Goal: Task Accomplishment & Management: Complete application form

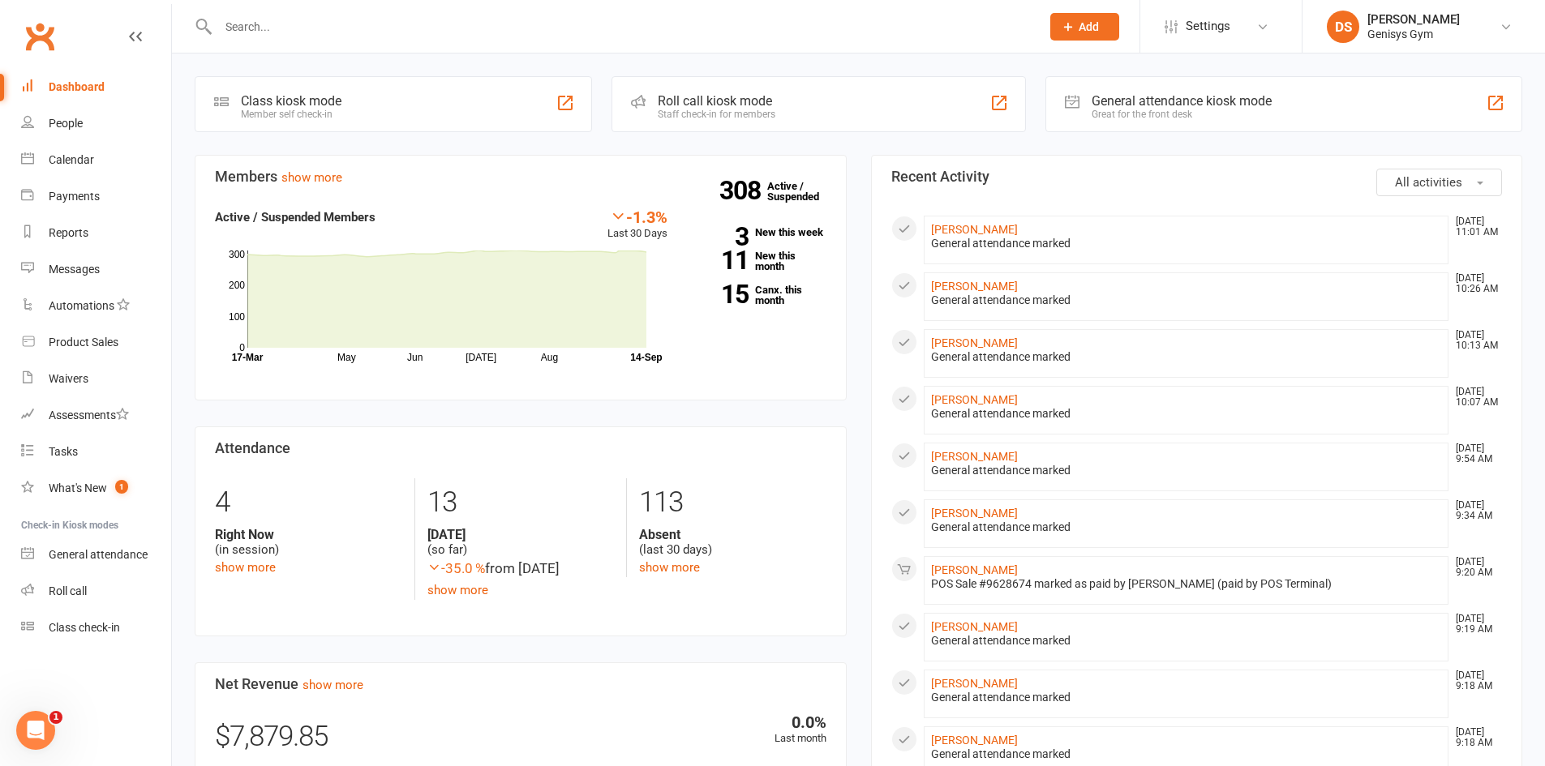
click at [329, 27] on input "text" at bounding box center [621, 26] width 816 height 23
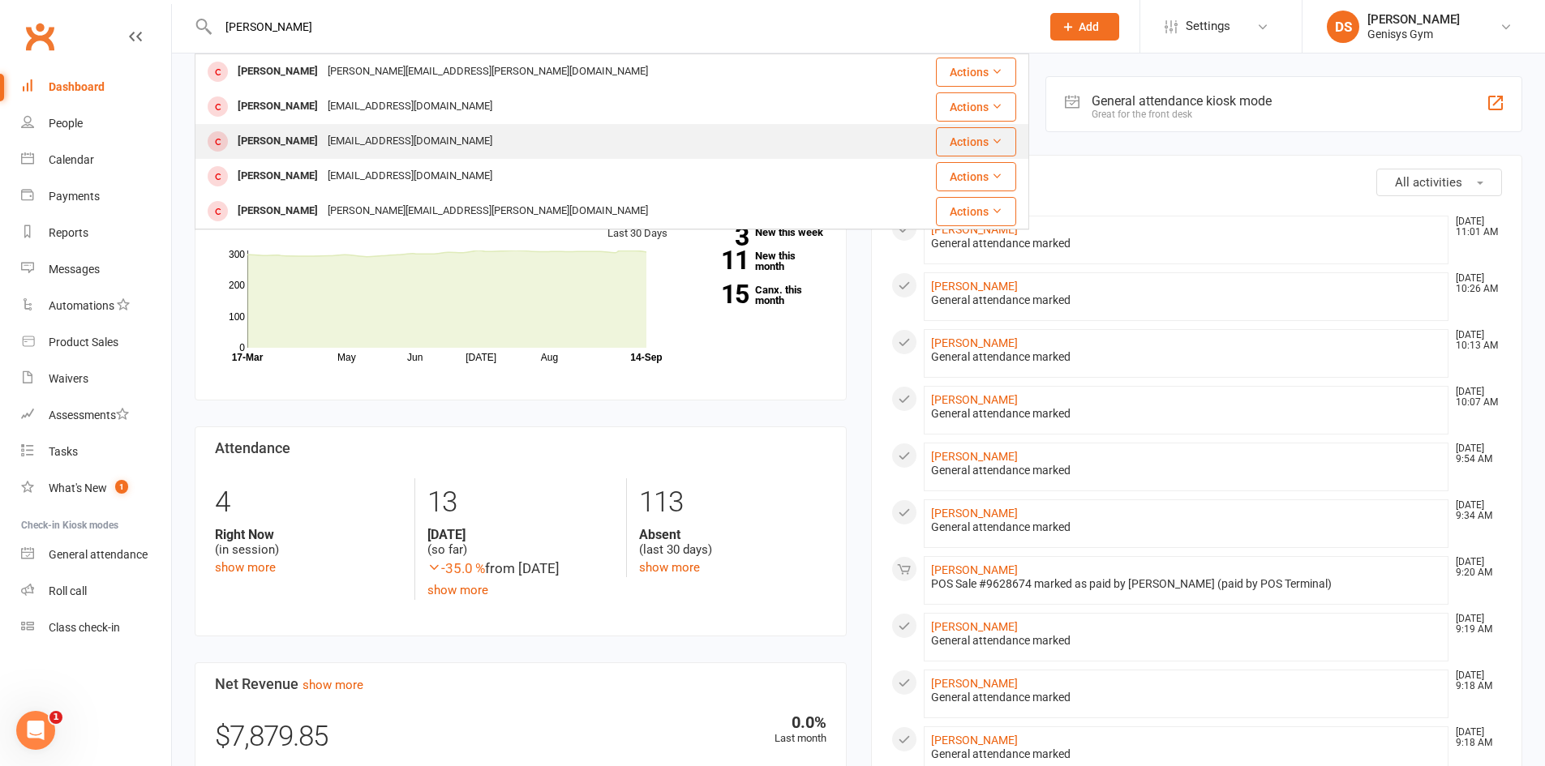
type input "[PERSON_NAME]"
click at [323, 143] on div "[EMAIL_ADDRESS][DOMAIN_NAME]" at bounding box center [410, 142] width 174 height 24
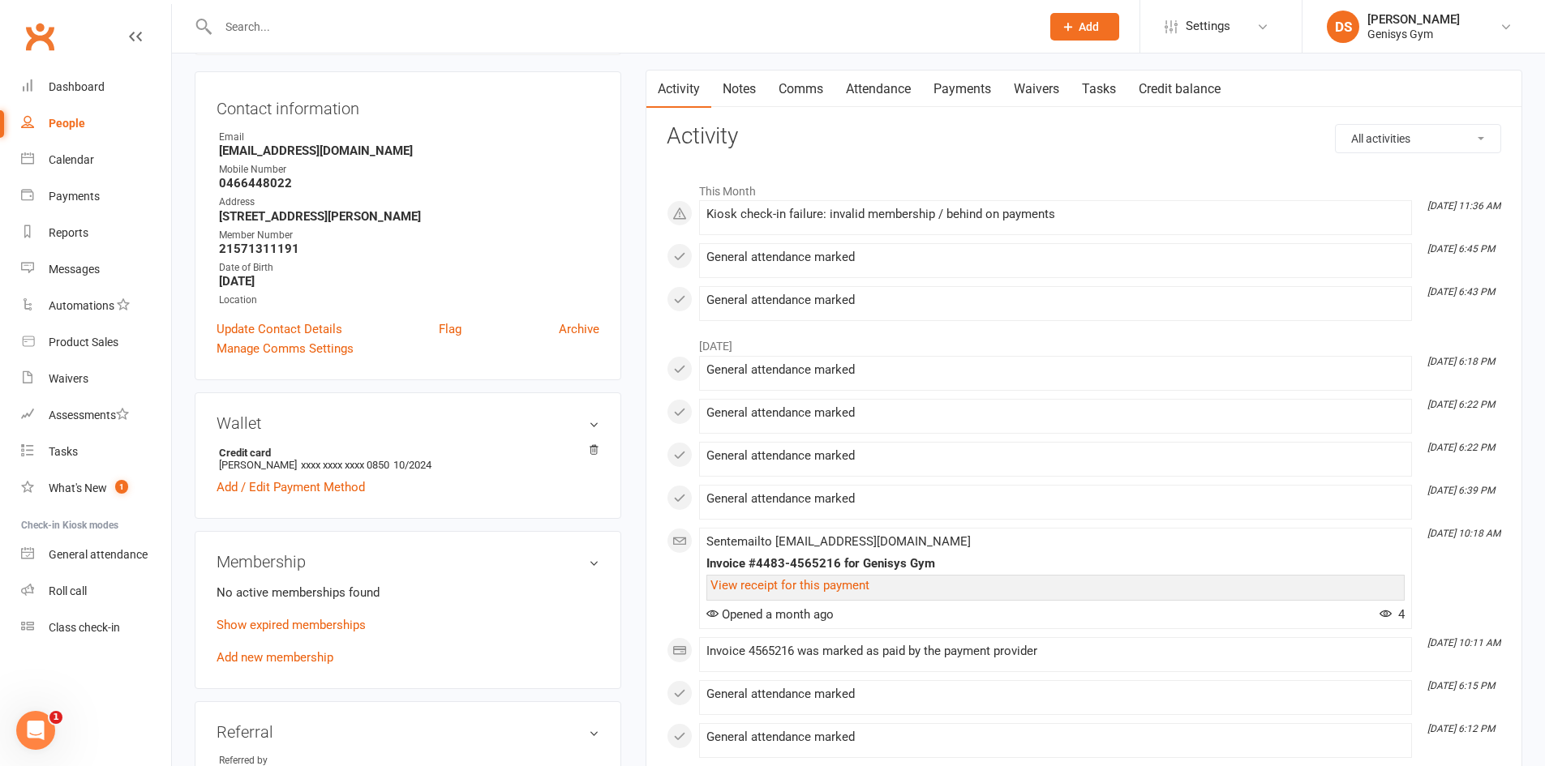
scroll to position [162, 0]
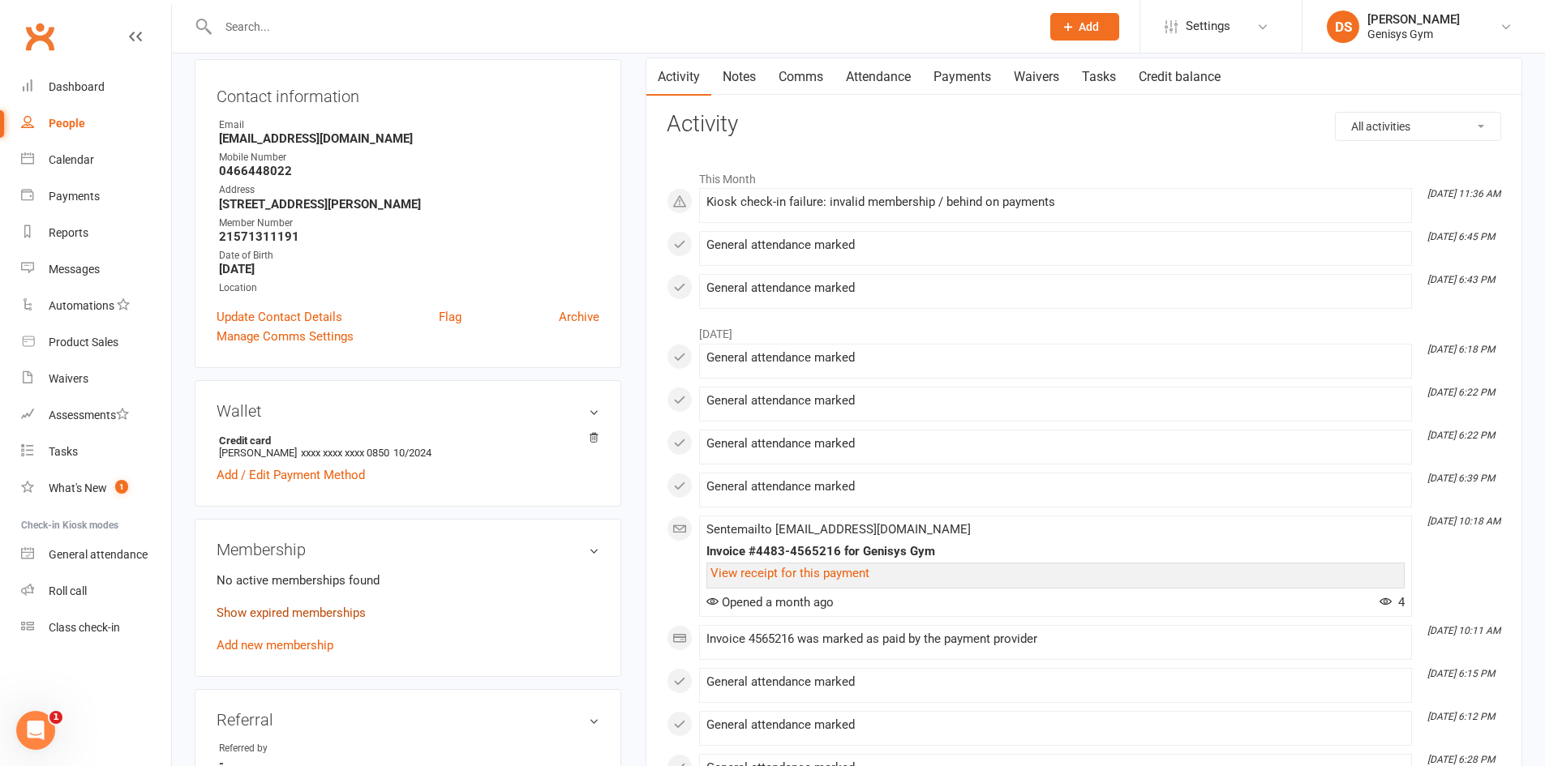
click at [281, 619] on link "Show expired memberships" at bounding box center [290, 613] width 149 height 15
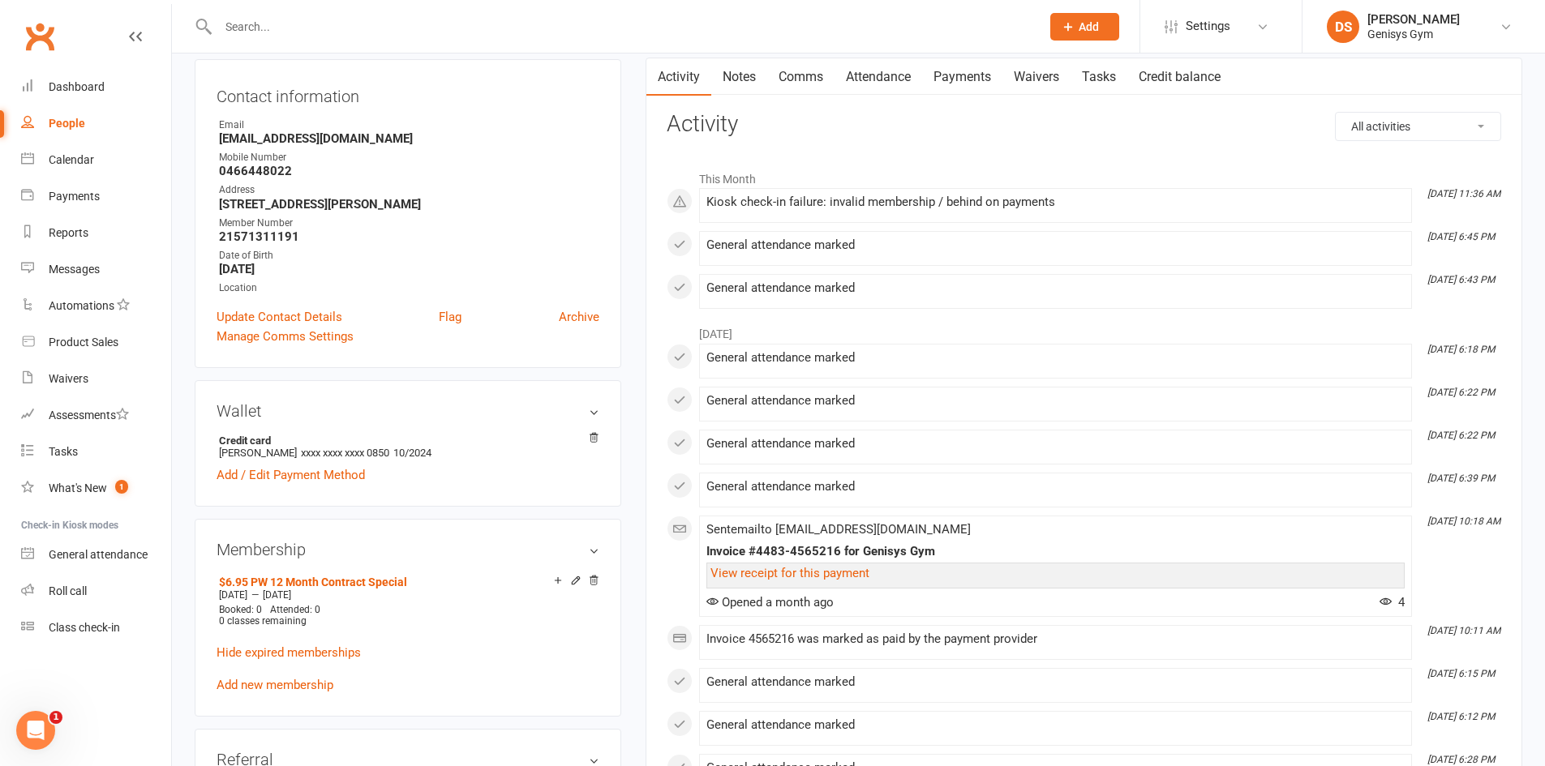
click at [989, 81] on link "Payments" at bounding box center [962, 76] width 80 height 37
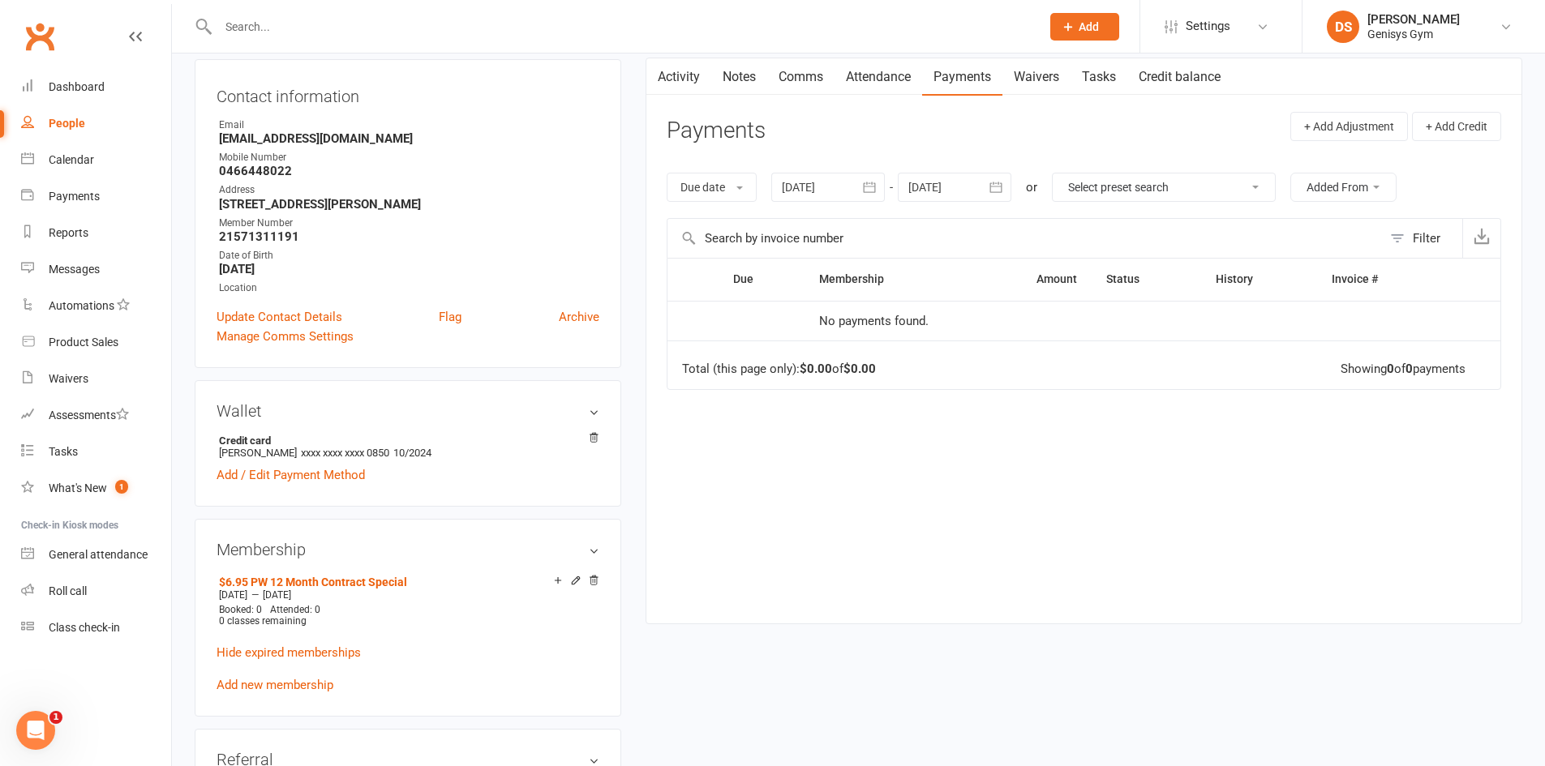
drag, startPoint x: 890, startPoint y: 172, endPoint x: 871, endPoint y: 181, distance: 21.4
click at [890, 171] on div "Due date Due date Date paid Date failed Date settled 14 Aug 2025 August 2025 Su…" at bounding box center [1083, 187] width 834 height 62
click at [868, 186] on icon "button" at bounding box center [869, 187] width 16 height 16
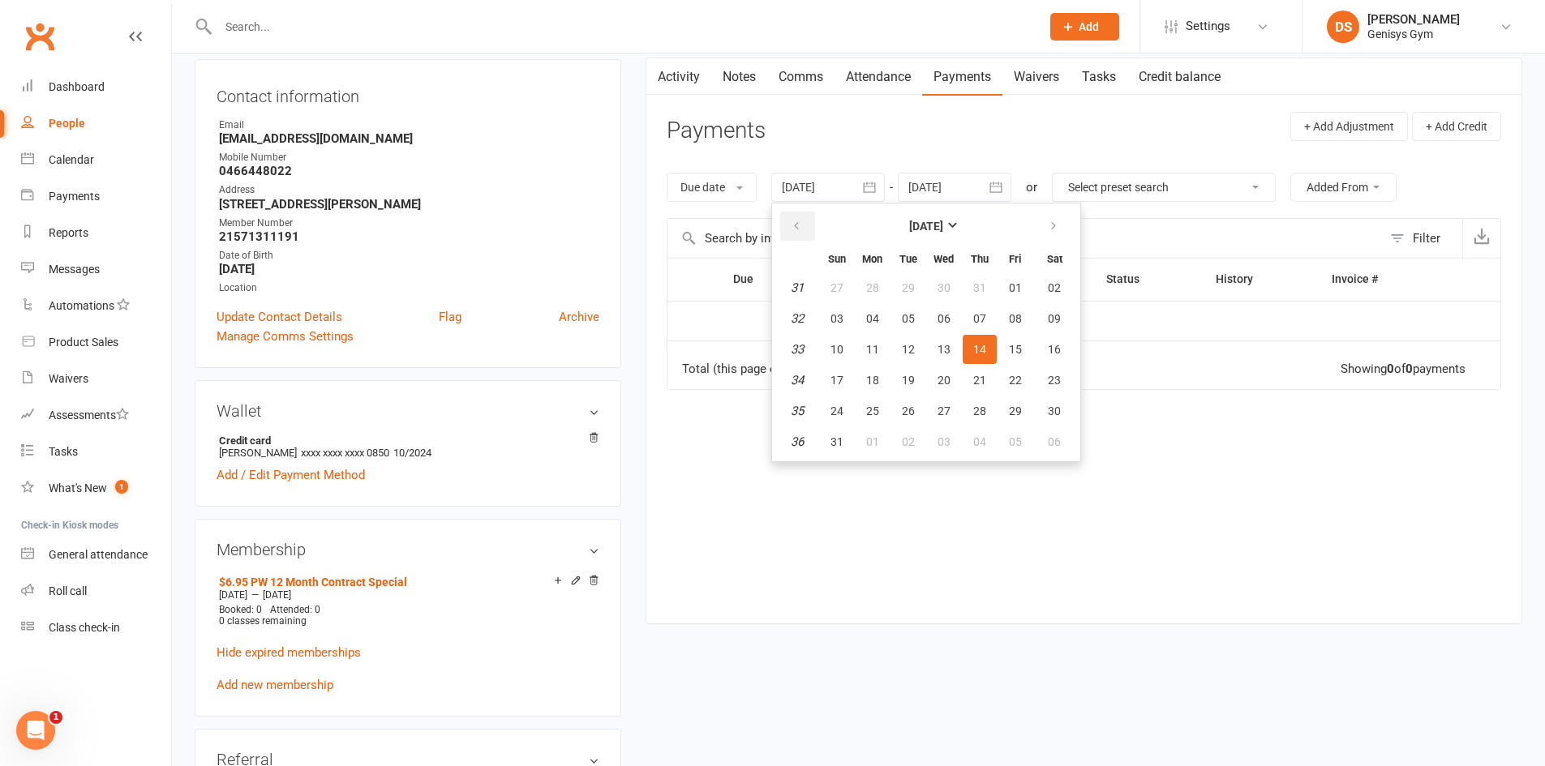
click at [806, 221] on button "button" at bounding box center [797, 226] width 35 height 29
click at [870, 335] on button "12" at bounding box center [872, 349] width 34 height 29
type input "12 May 2025"
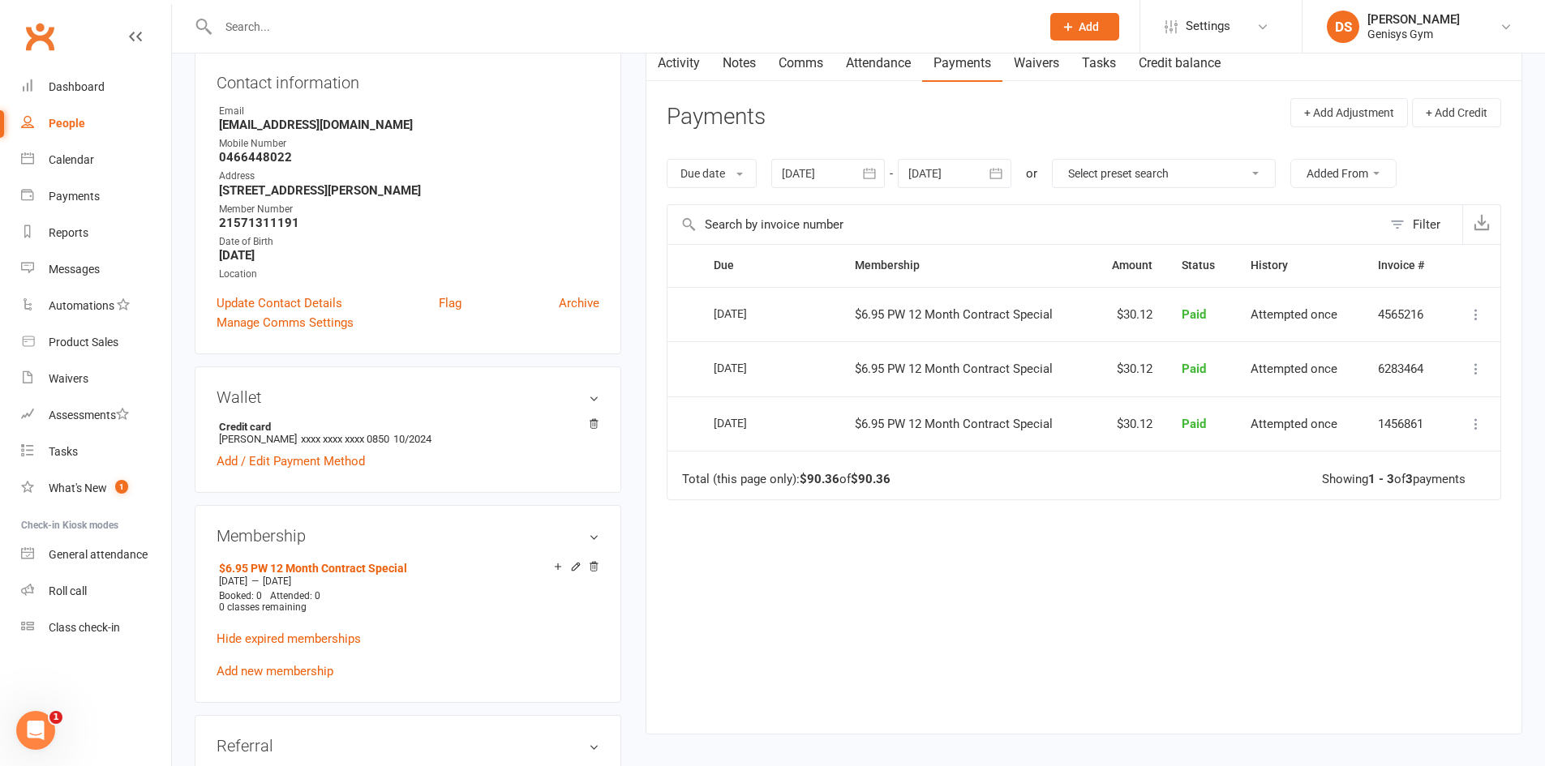
scroll to position [311, 0]
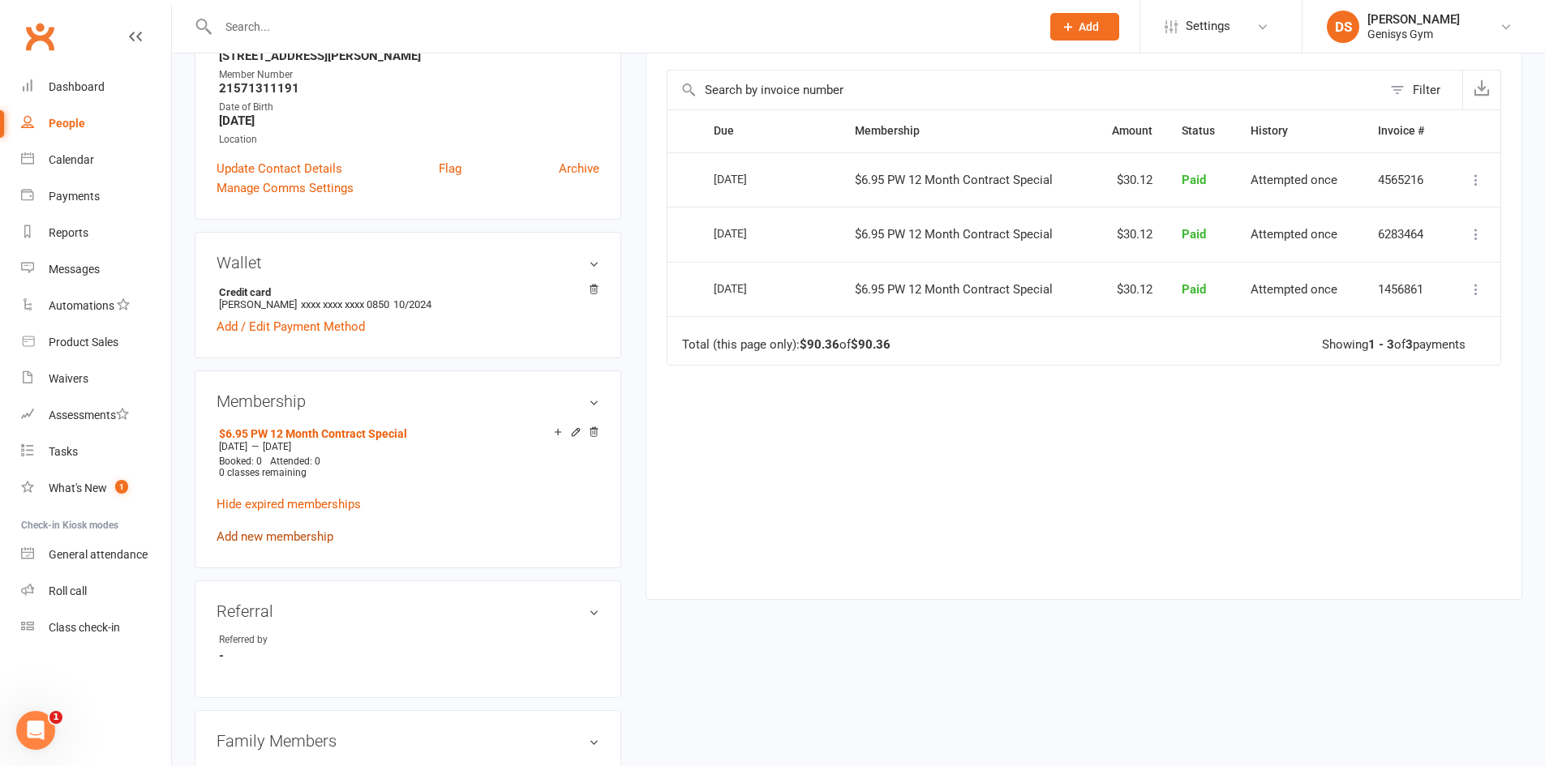
click at [306, 537] on link "Add new membership" at bounding box center [274, 536] width 117 height 15
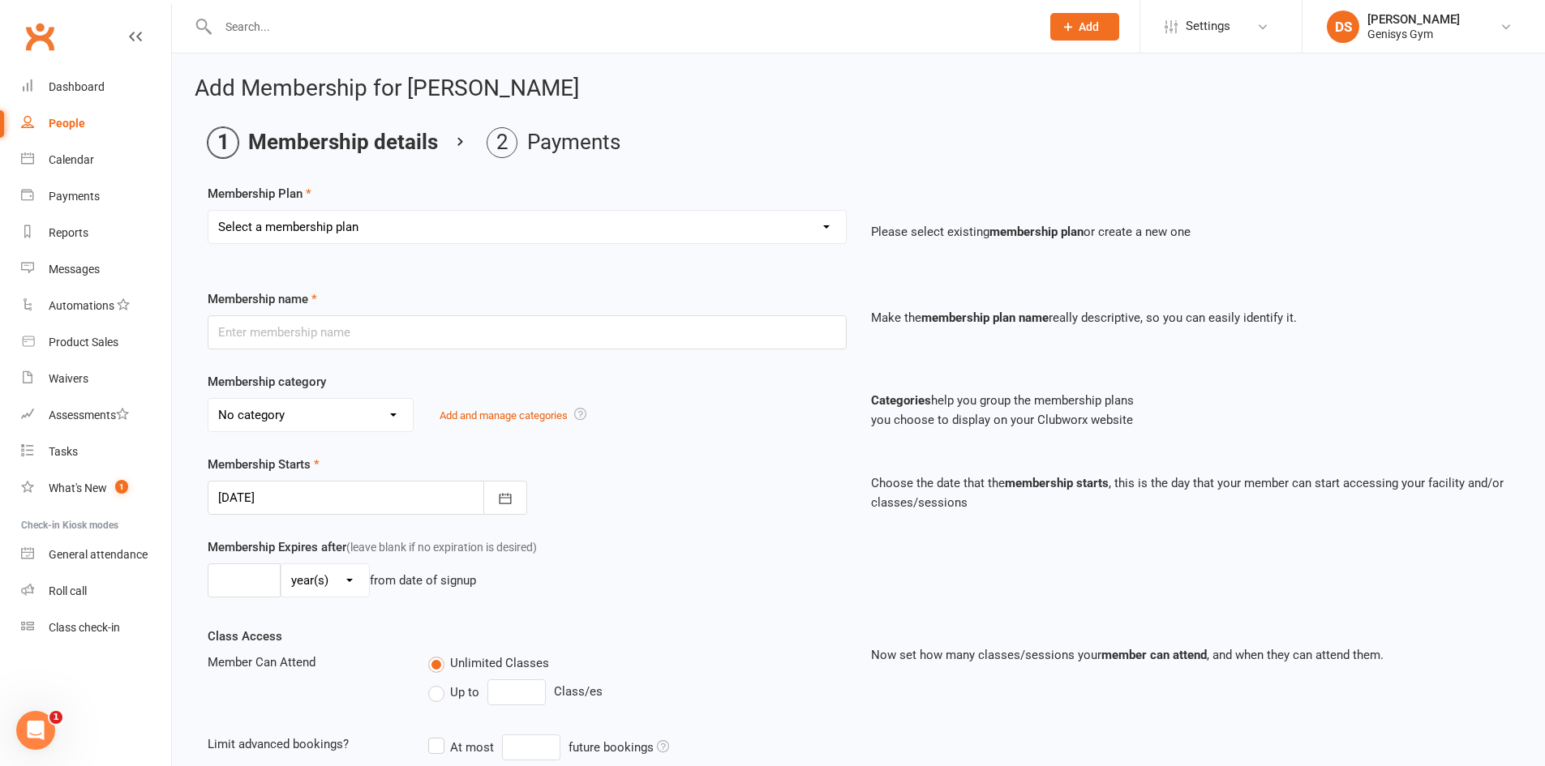
click at [404, 238] on select "Select a membership plan Create new Membership Plan 12 Month Membership Christm…" at bounding box center [526, 227] width 637 height 32
select select "36"
click at [208, 211] on select "Select a membership plan Create new Membership Plan 12 Month Membership Christm…" at bounding box center [526, 227] width 637 height 32
type input "$9.95 ROLLOVER 12 MONTH EXTENSION"
select select "1"
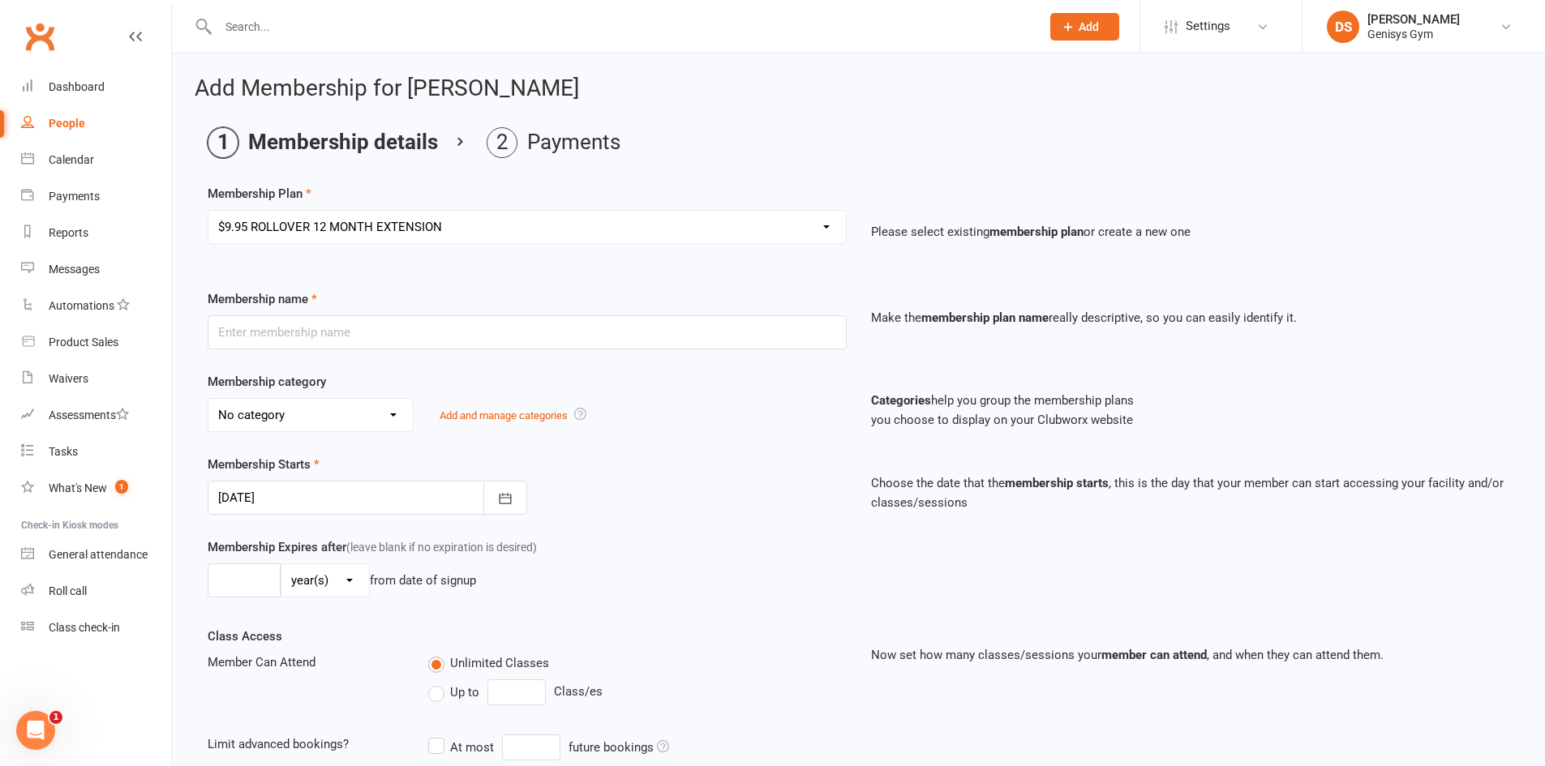
type input "1"
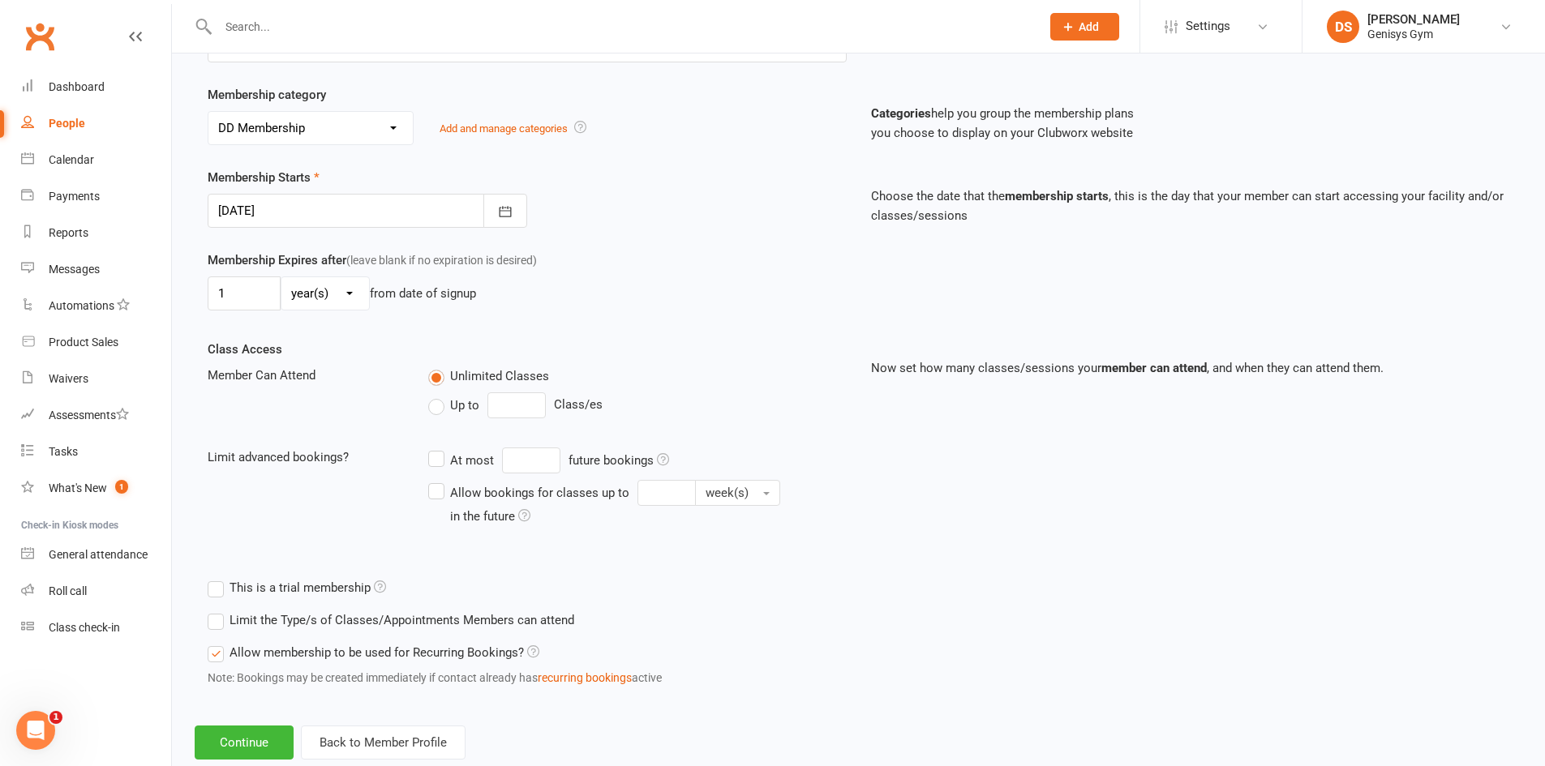
scroll to position [324, 0]
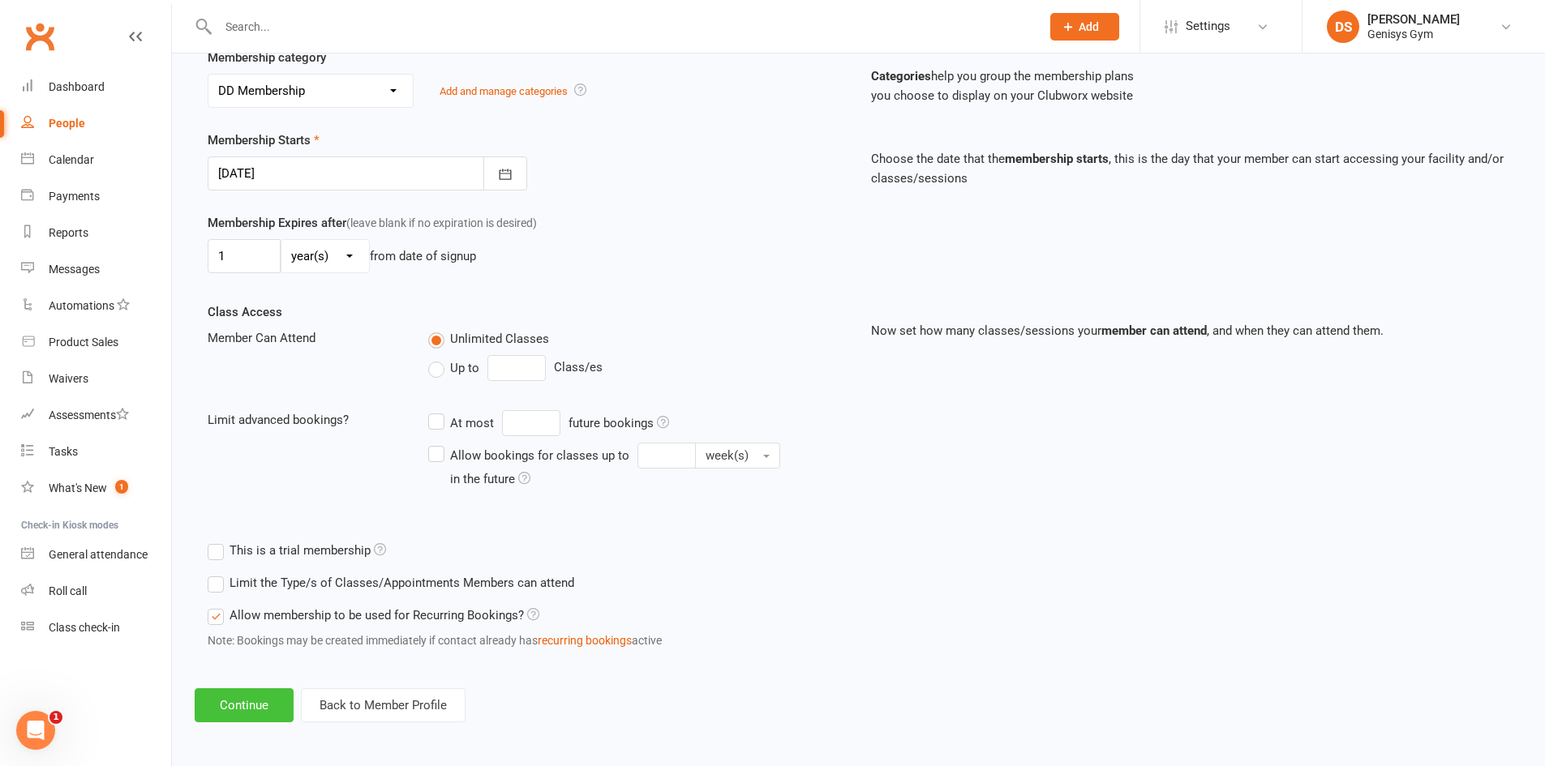
click at [267, 705] on button "Continue" at bounding box center [244, 705] width 99 height 34
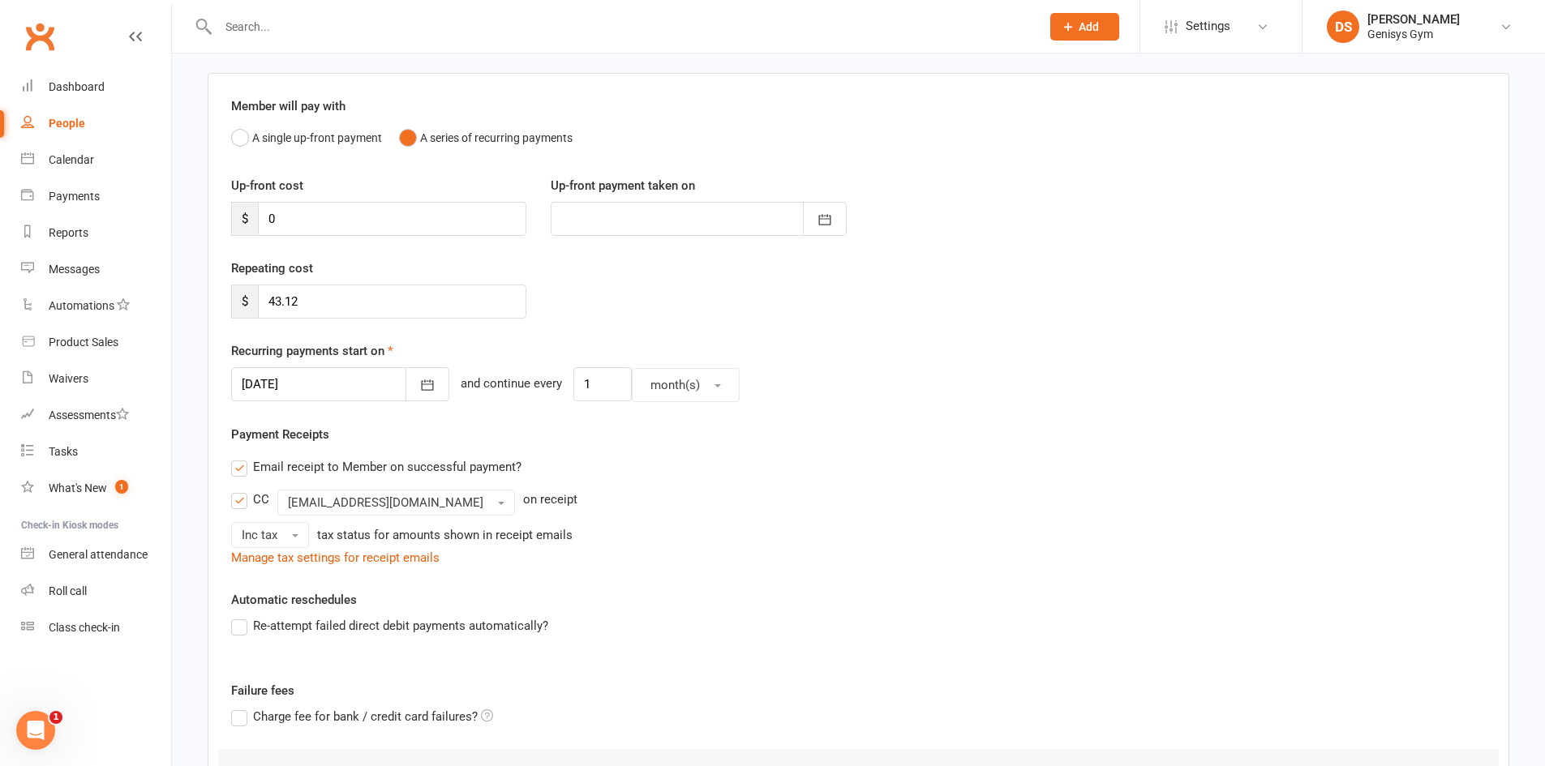
scroll to position [81, 0]
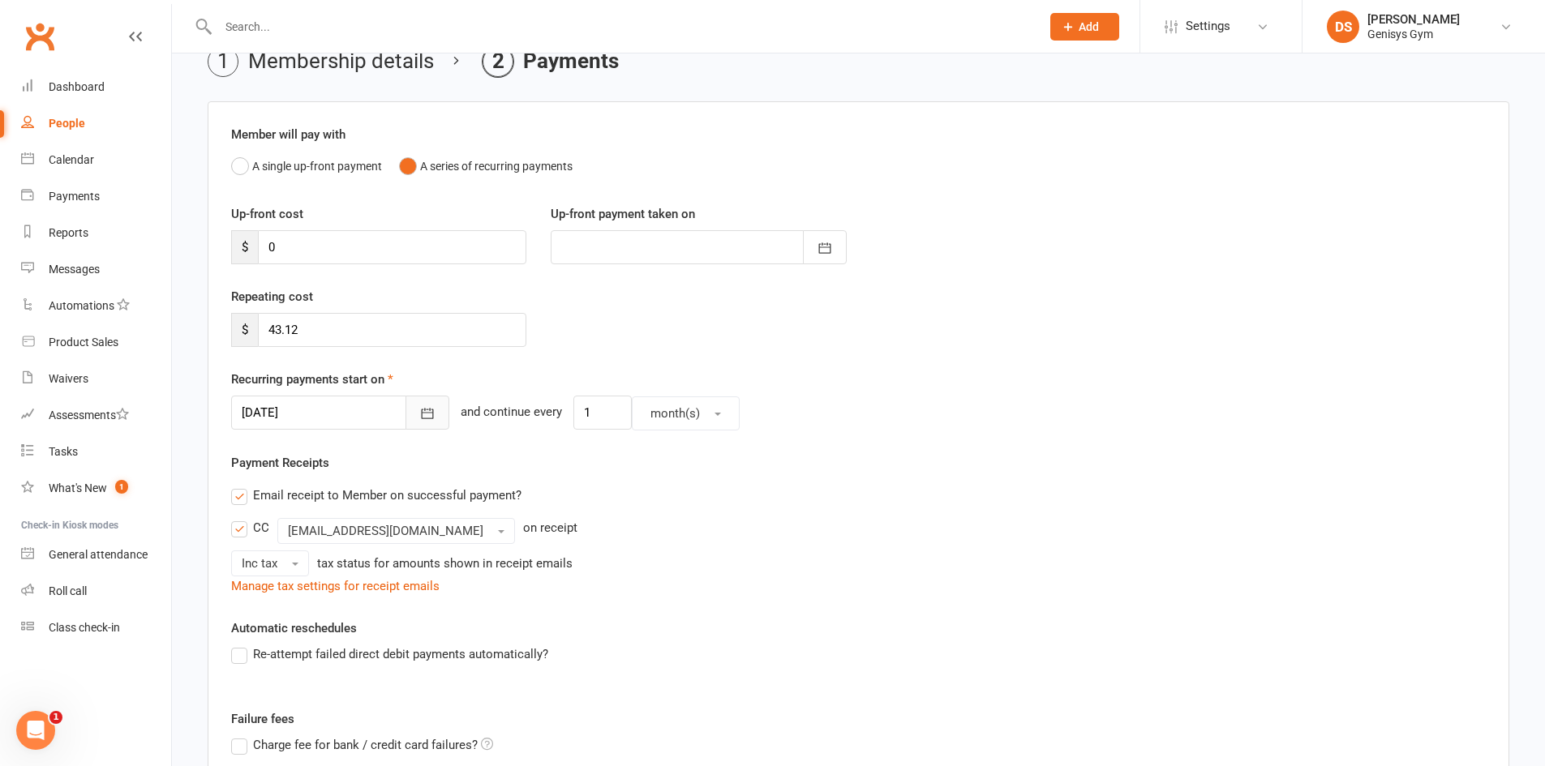
click at [405, 413] on button "button" at bounding box center [427, 413] width 44 height 34
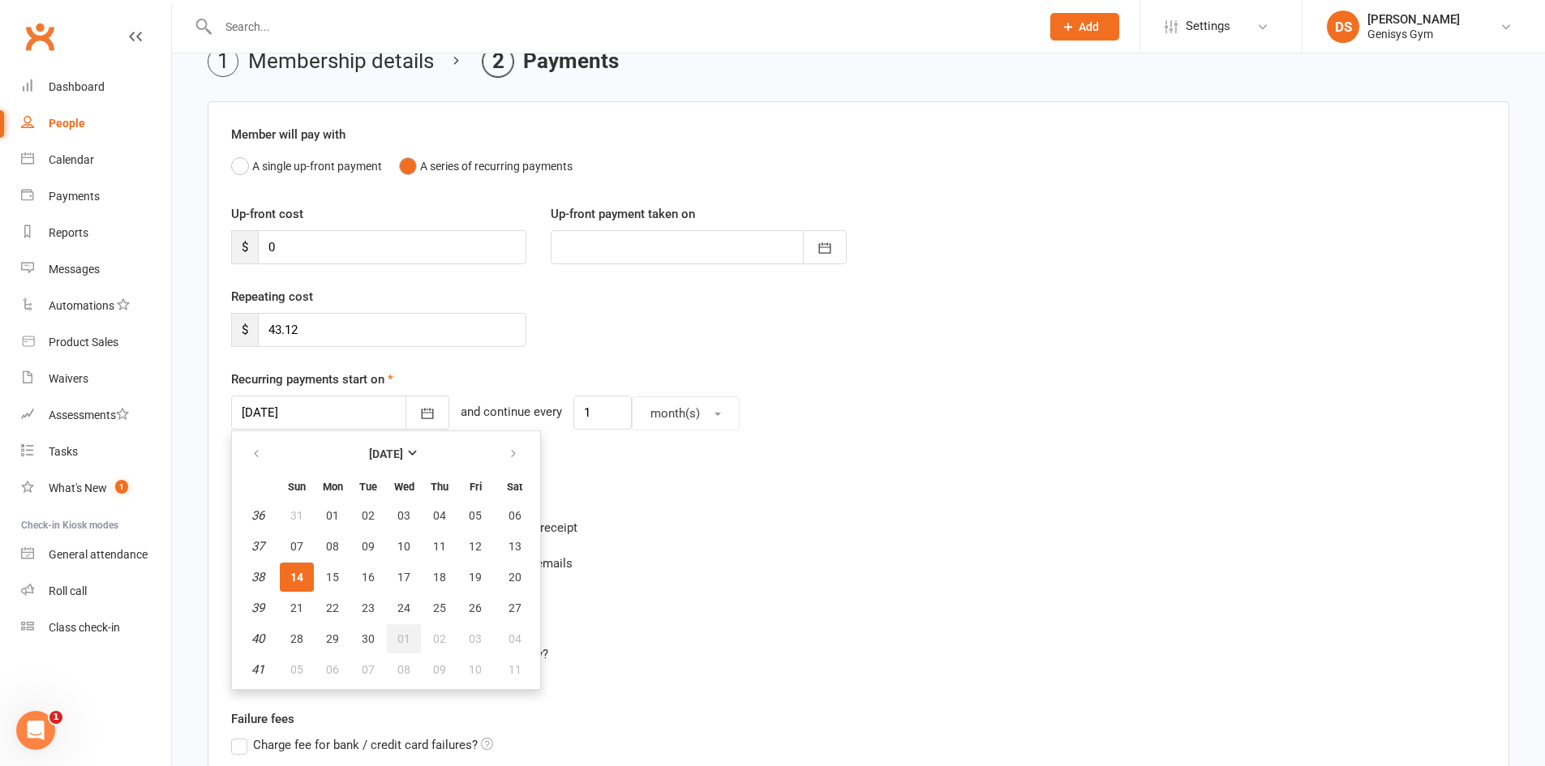
click at [405, 632] on span "01" at bounding box center [403, 638] width 13 height 13
type input "01 Oct 2025"
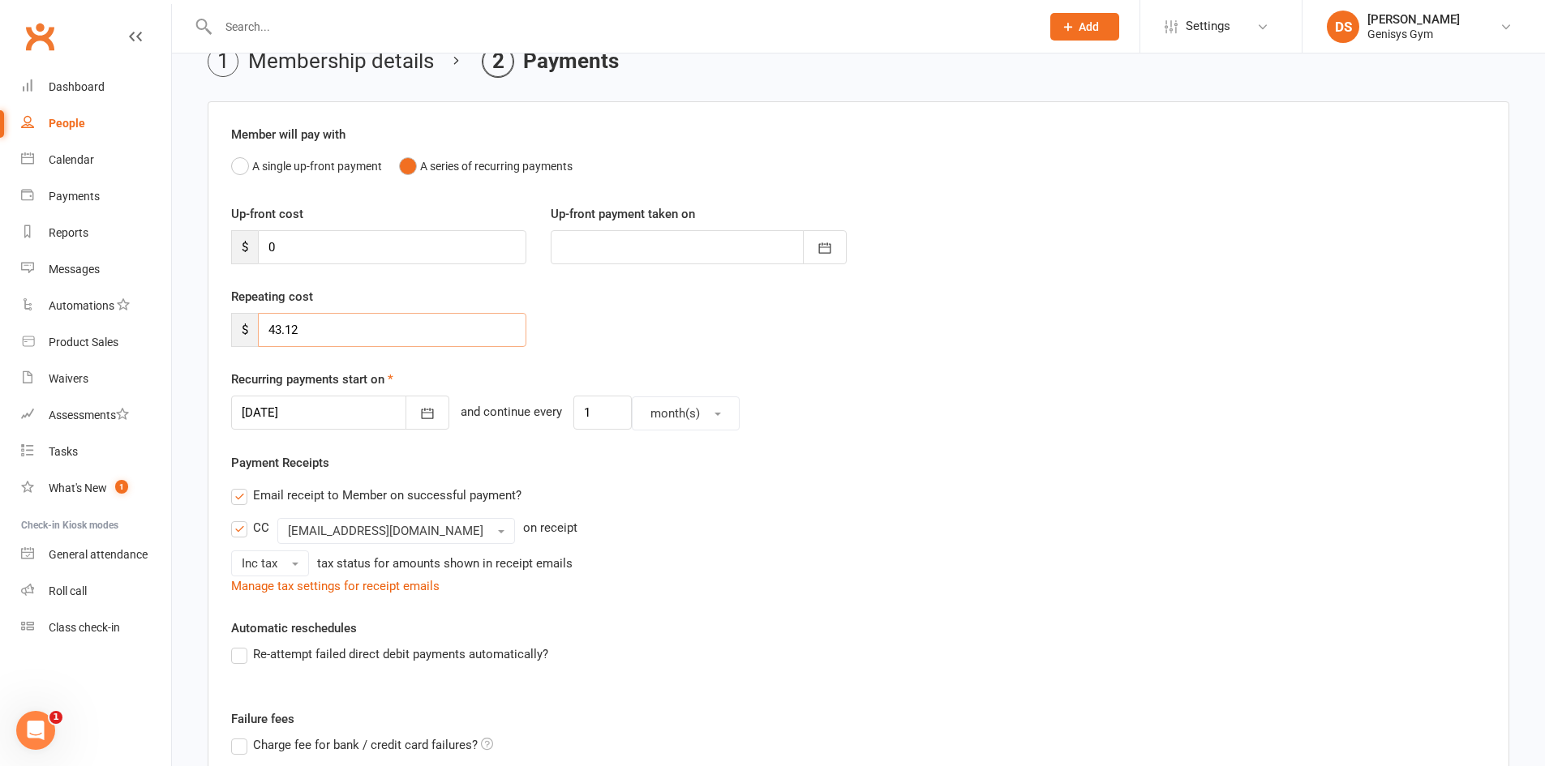
click at [388, 316] on input "43.12" at bounding box center [392, 330] width 268 height 34
click at [912, 547] on div "CC admin@genisysgym.com.au on receipt Inc tax tax status for amounts shown in r…" at bounding box center [858, 547] width 1254 height 58
click at [69, 79] on link "Dashboard" at bounding box center [96, 87] width 150 height 36
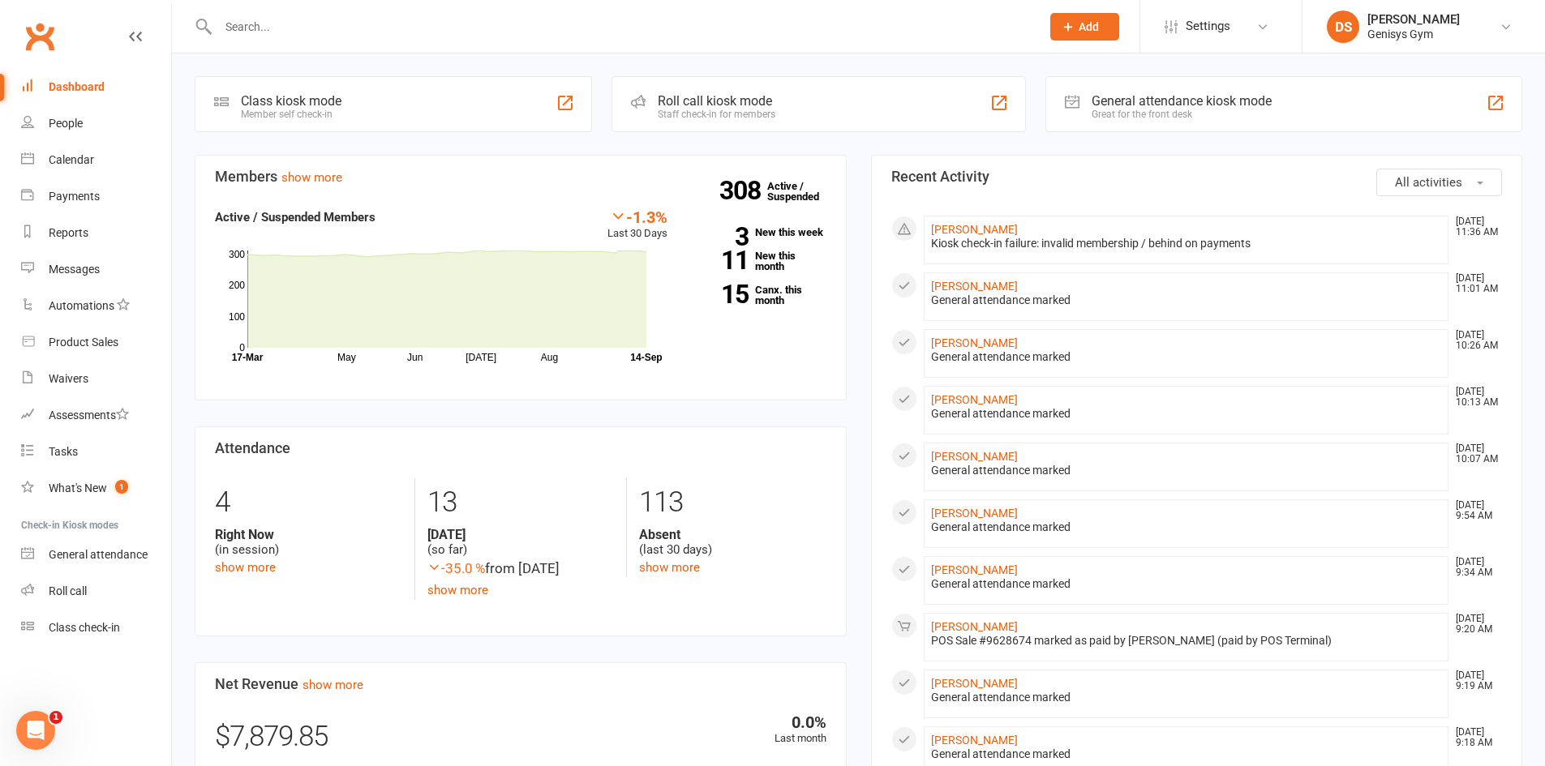
click at [297, 32] on input "text" at bounding box center [621, 26] width 816 height 23
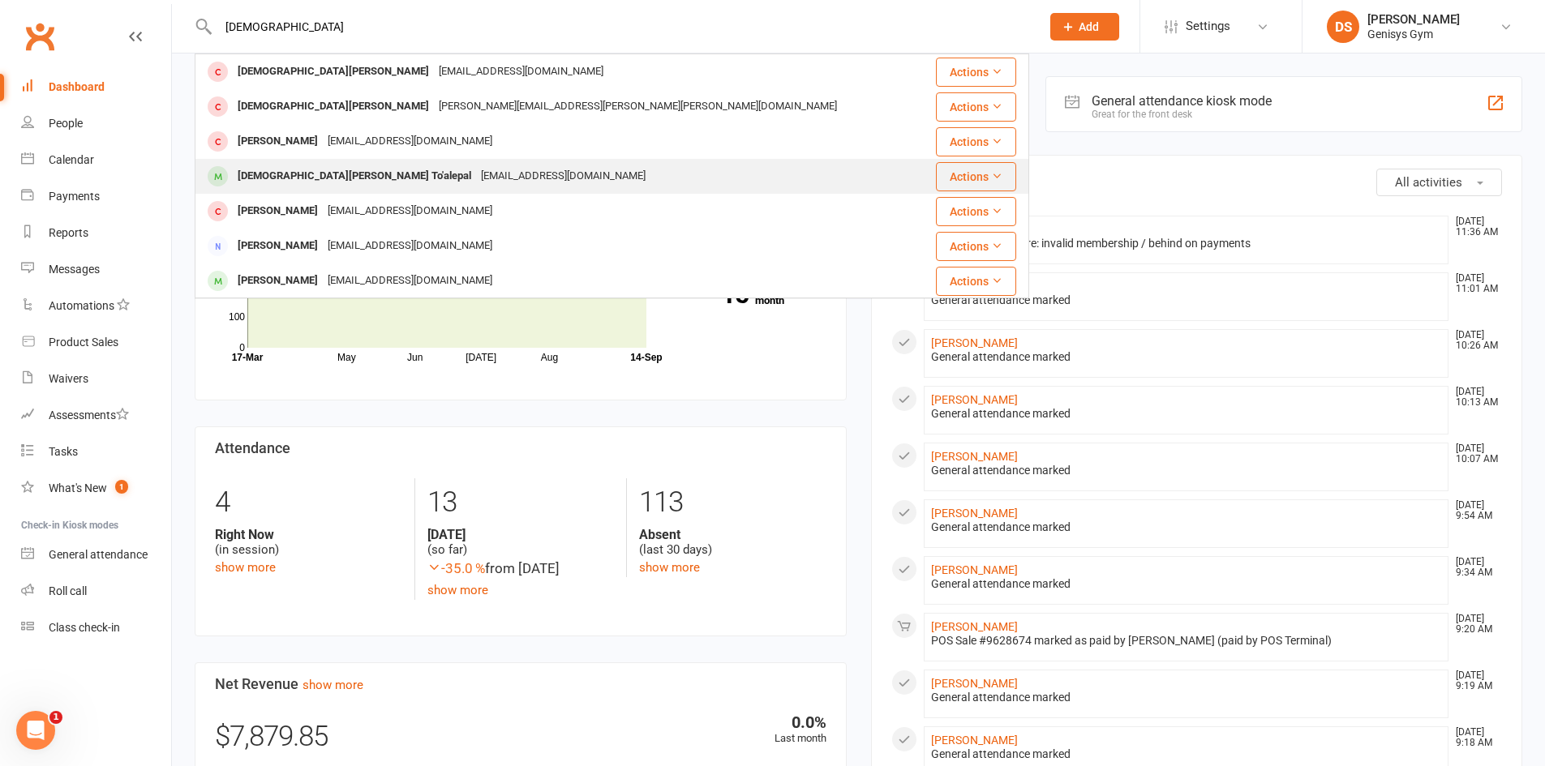
type input "christian"
click at [328, 179] on div "Christian Tapuagia Vaimili To'alepal" at bounding box center [354, 177] width 243 height 24
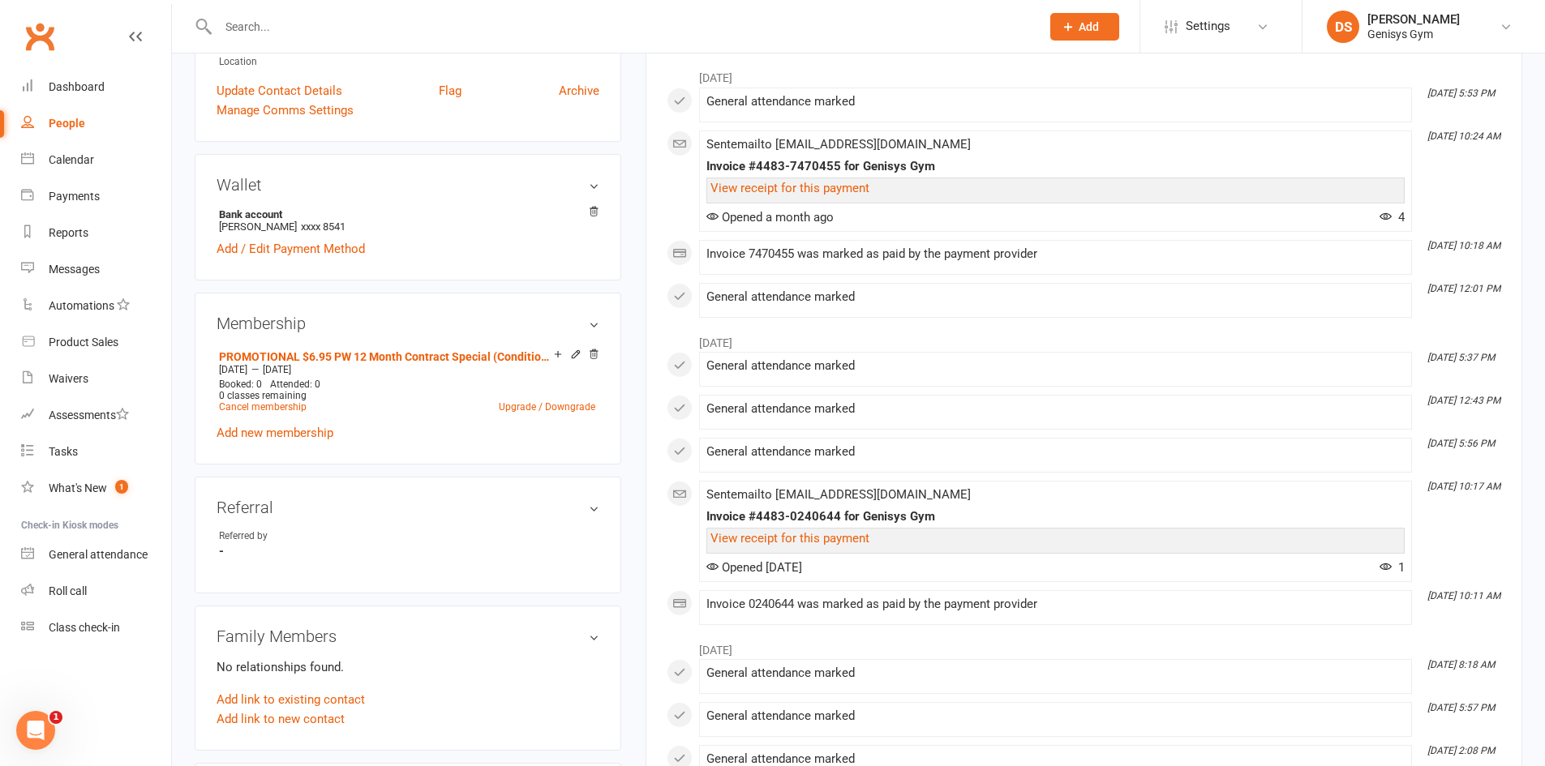
scroll to position [486, 0]
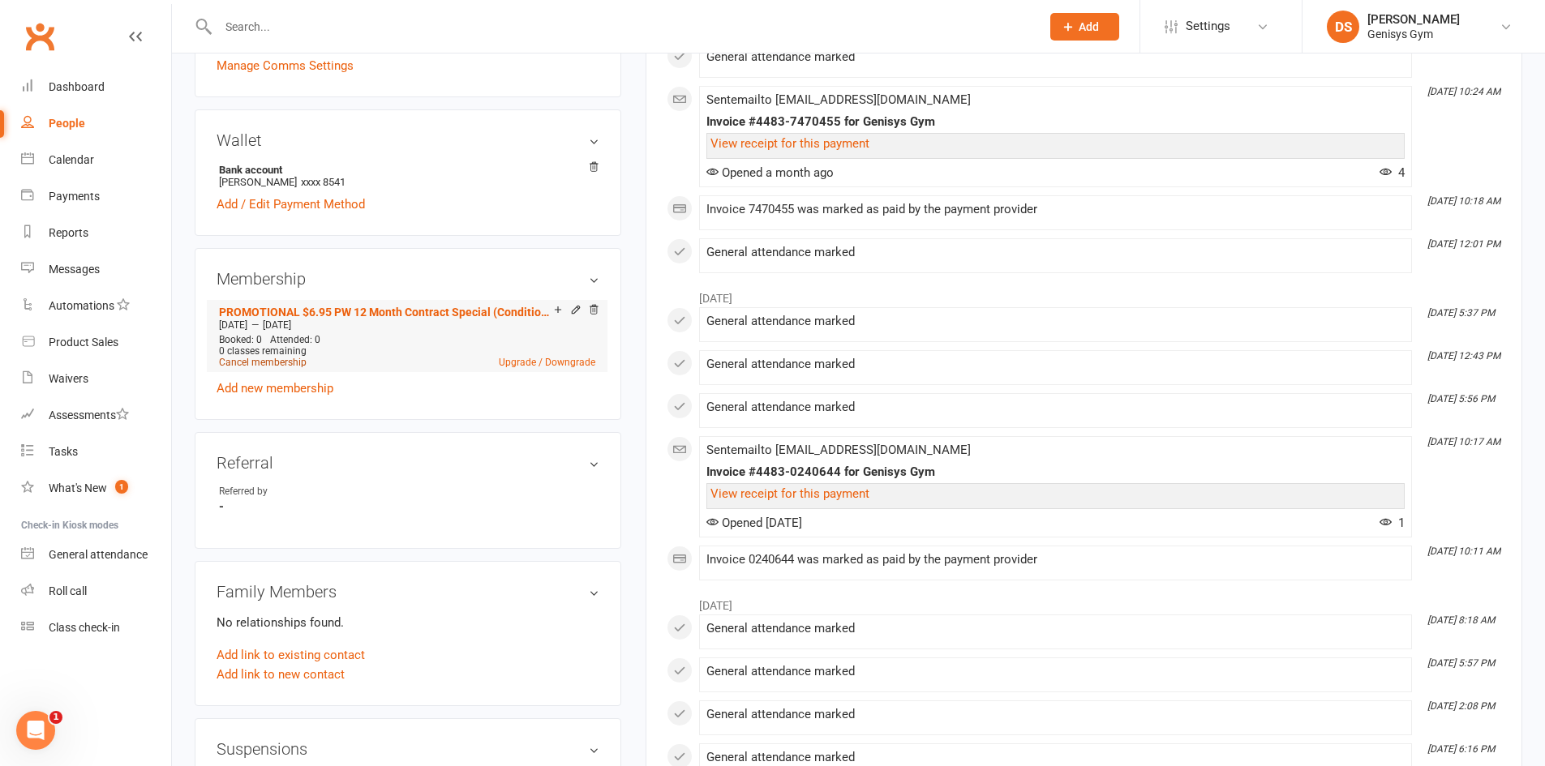
click at [275, 357] on link "Cancel membership" at bounding box center [263, 362] width 88 height 11
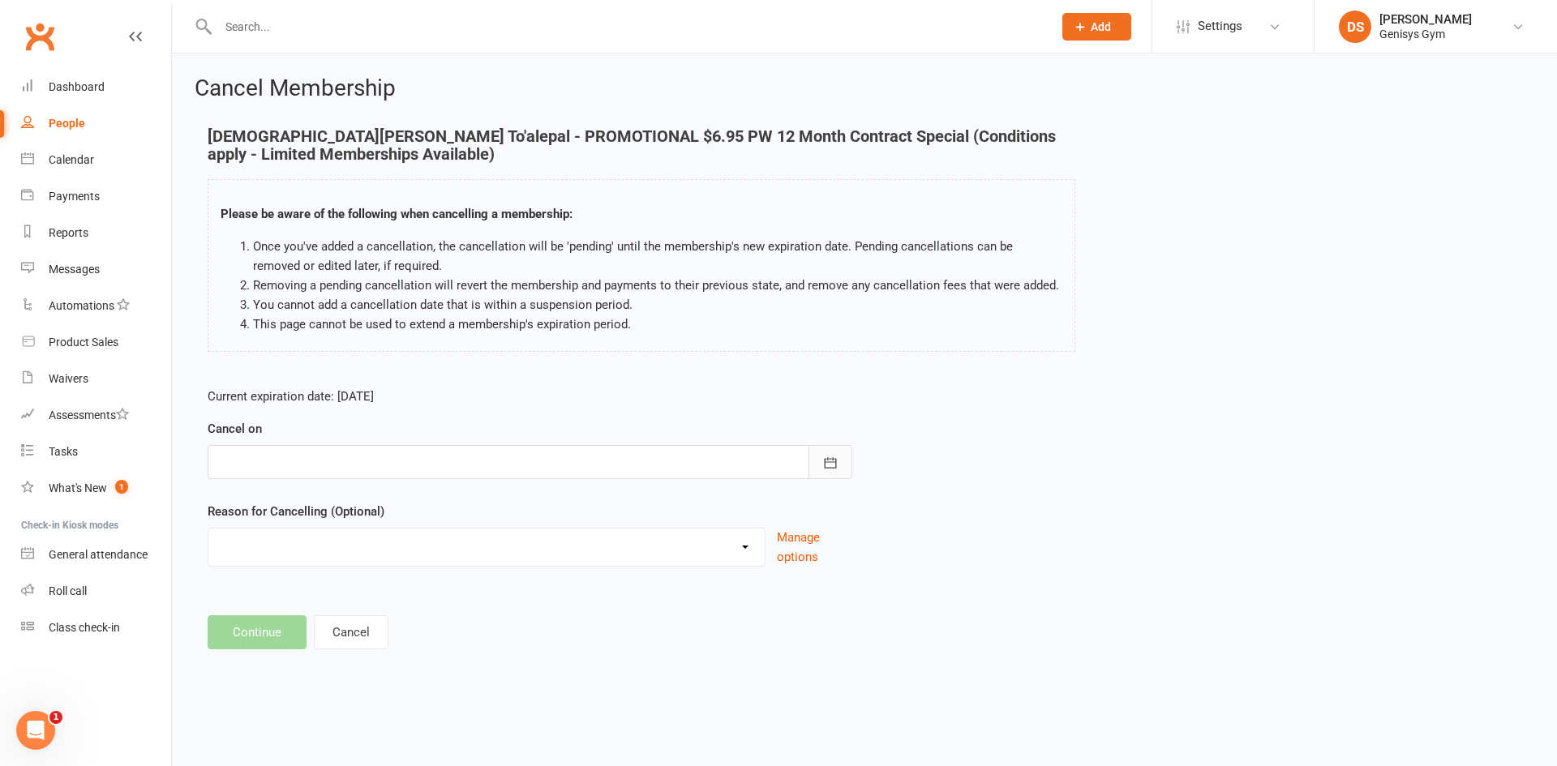
click at [843, 461] on button "button" at bounding box center [830, 462] width 44 height 34
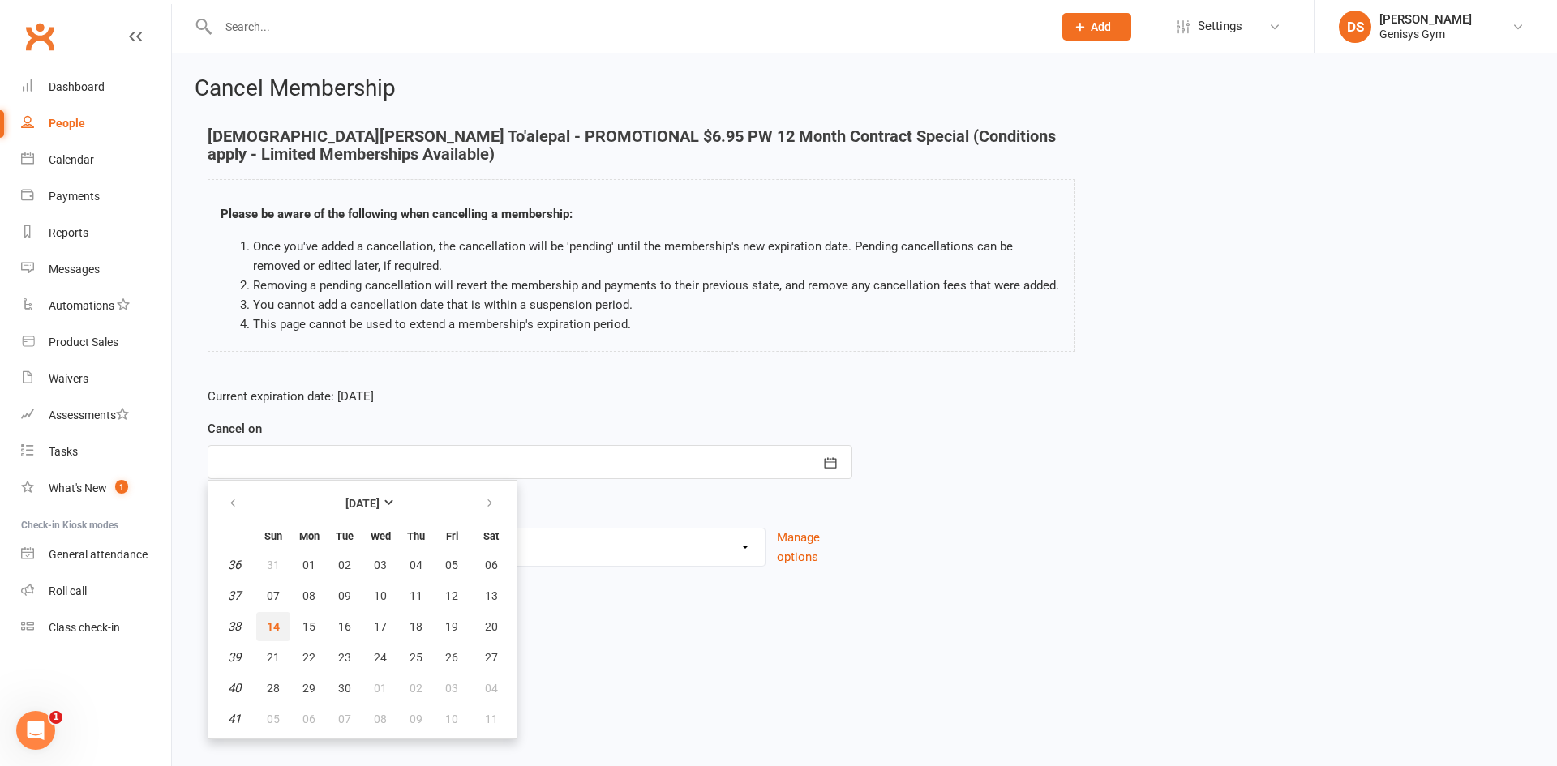
click at [268, 623] on span "14" at bounding box center [273, 626] width 13 height 13
type input "14 Sep 2025"
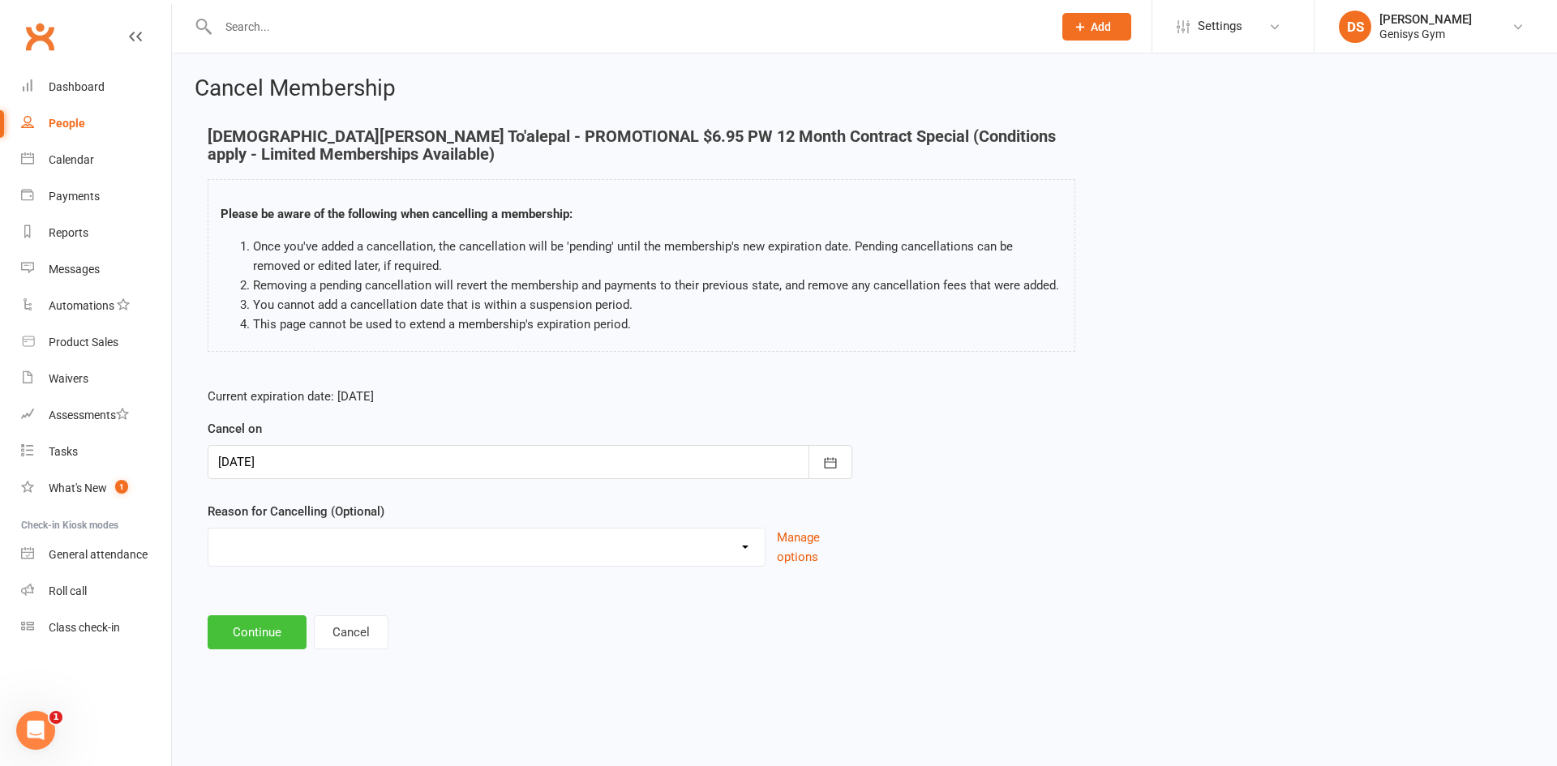
click at [259, 632] on button "Continue" at bounding box center [257, 632] width 99 height 34
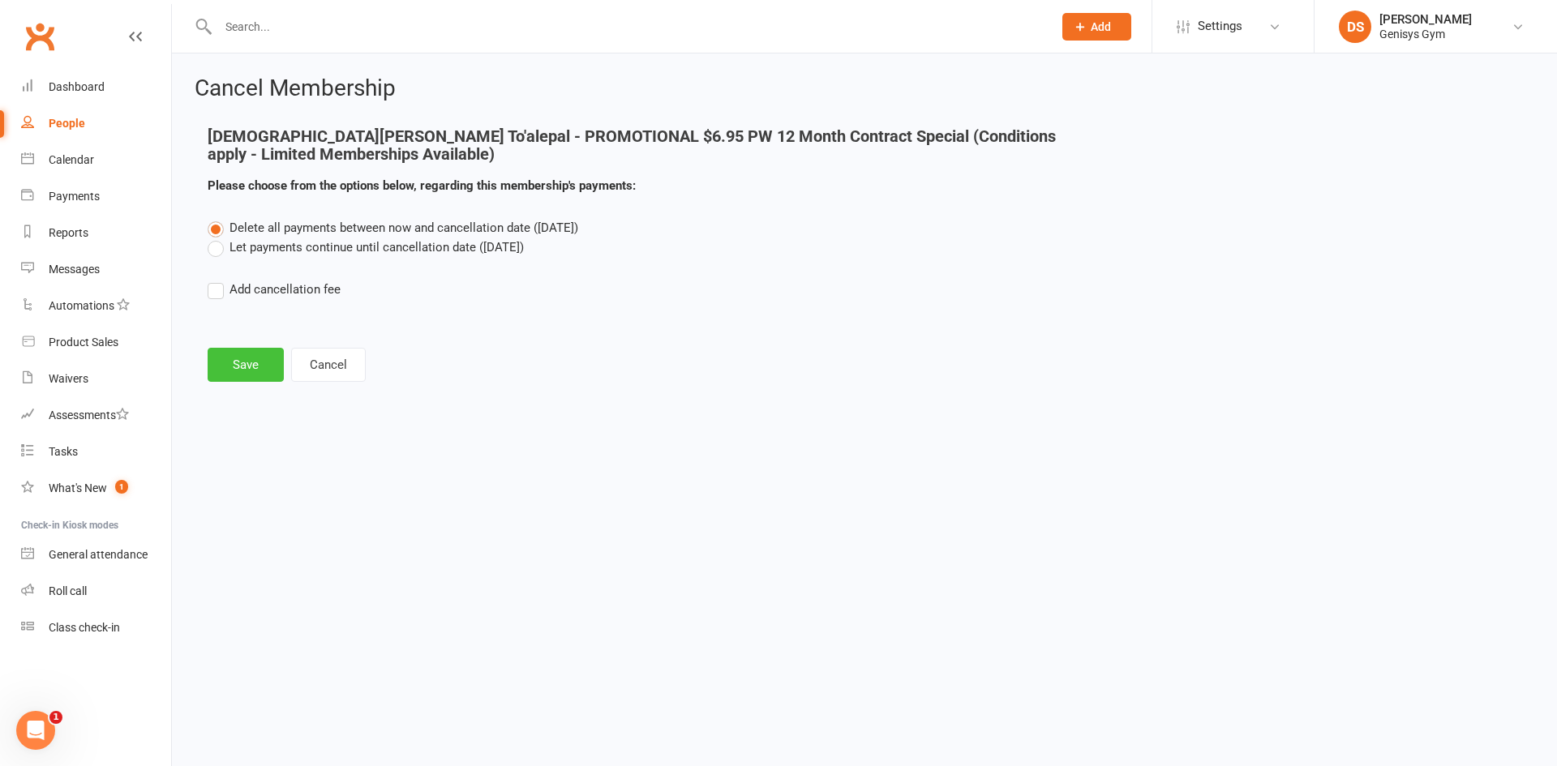
click at [255, 366] on button "Save" at bounding box center [246, 365] width 76 height 34
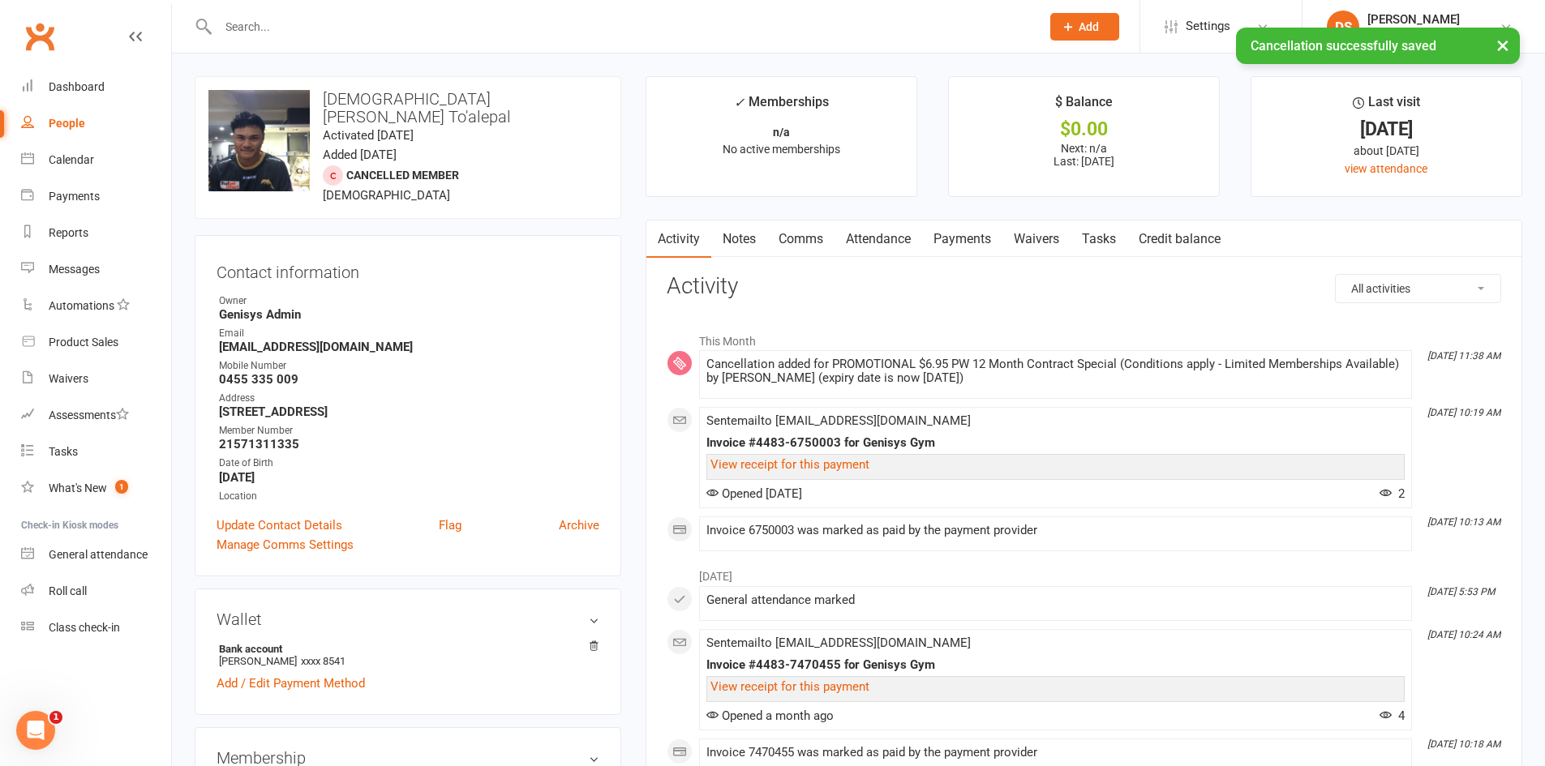
click at [954, 238] on link "Payments" at bounding box center [962, 239] width 80 height 37
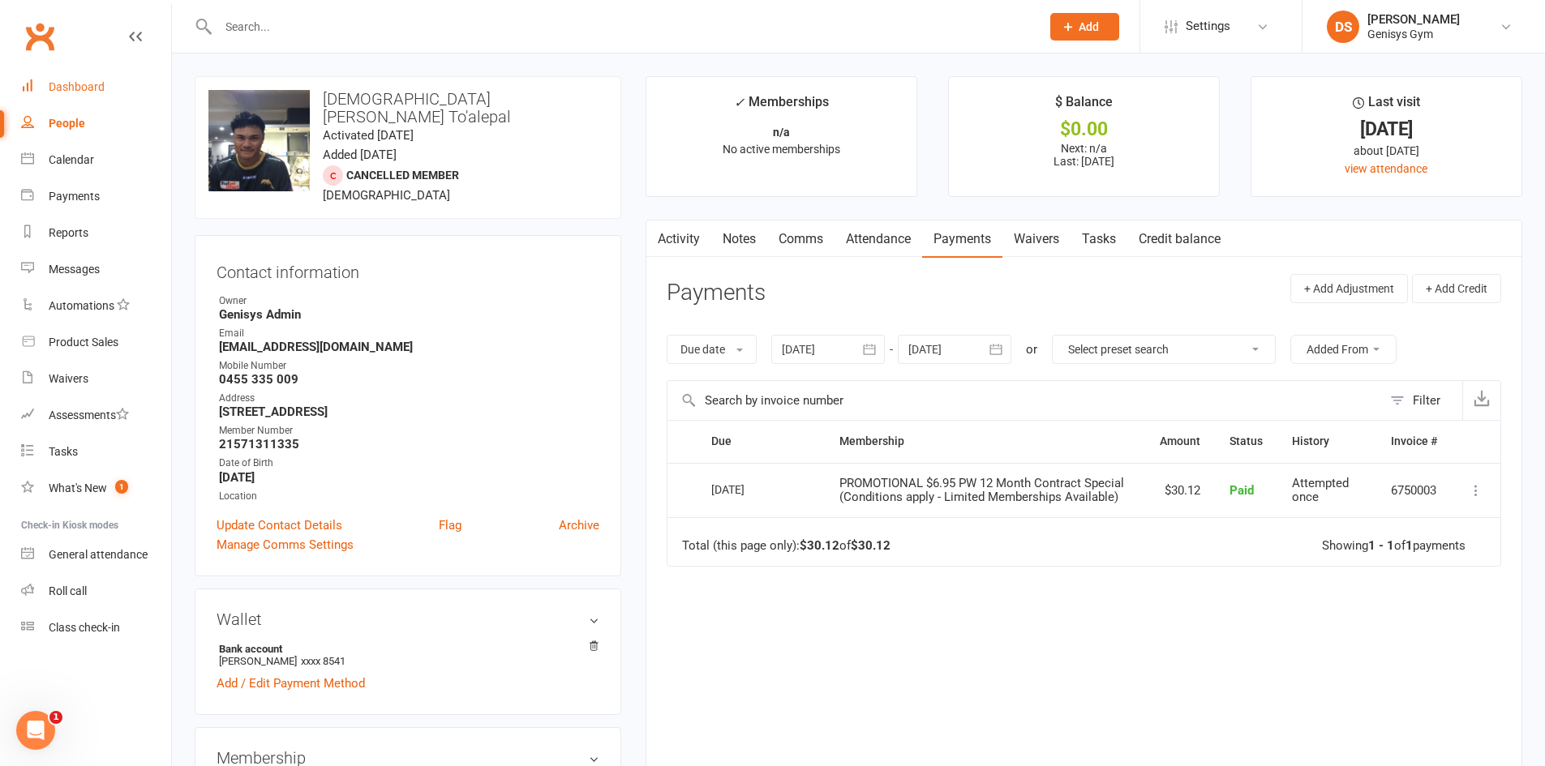
click at [82, 97] on link "Dashboard" at bounding box center [96, 87] width 150 height 36
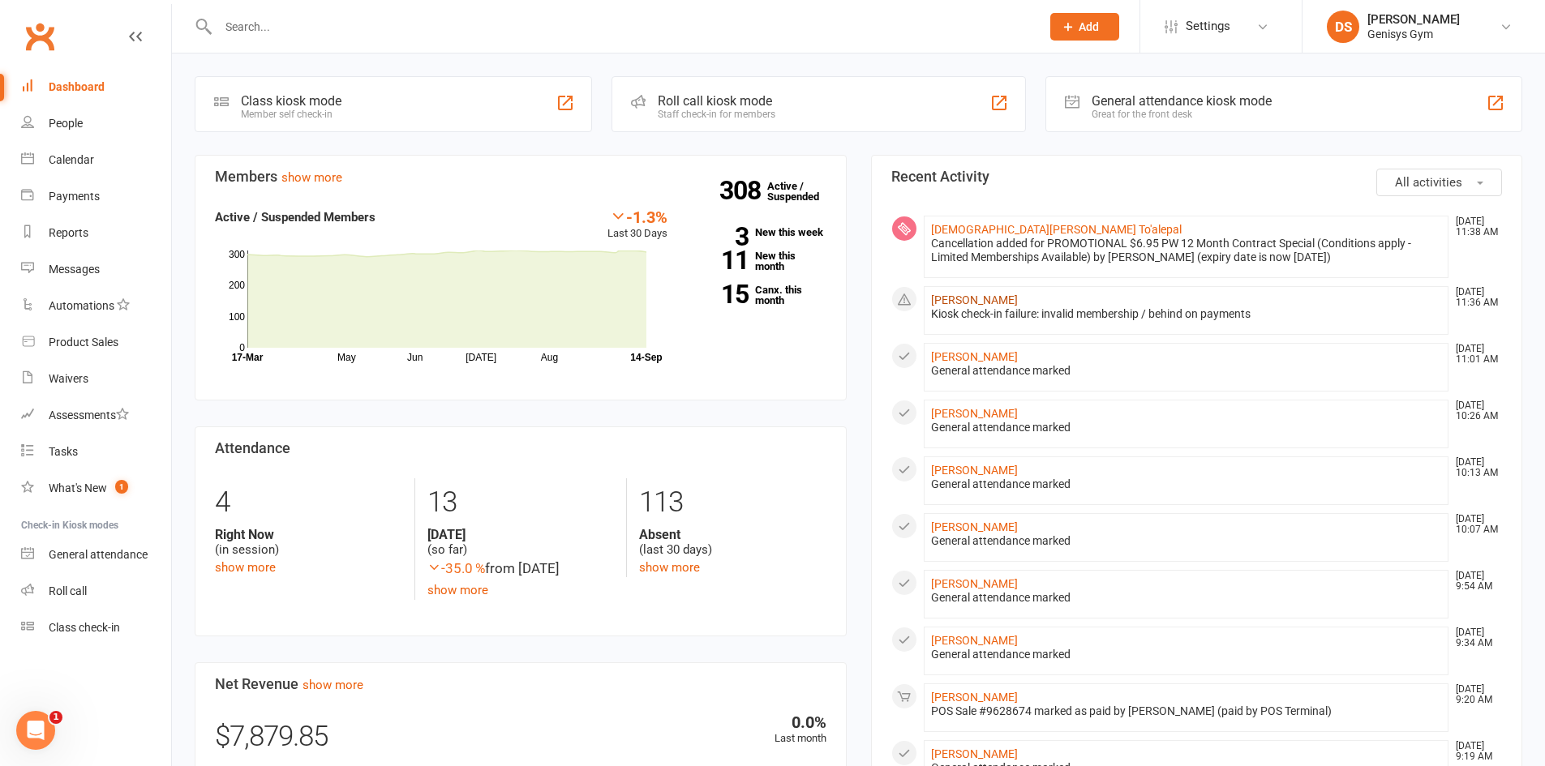
click at [952, 302] on link "Kenta Oyagi" at bounding box center [974, 300] width 87 height 13
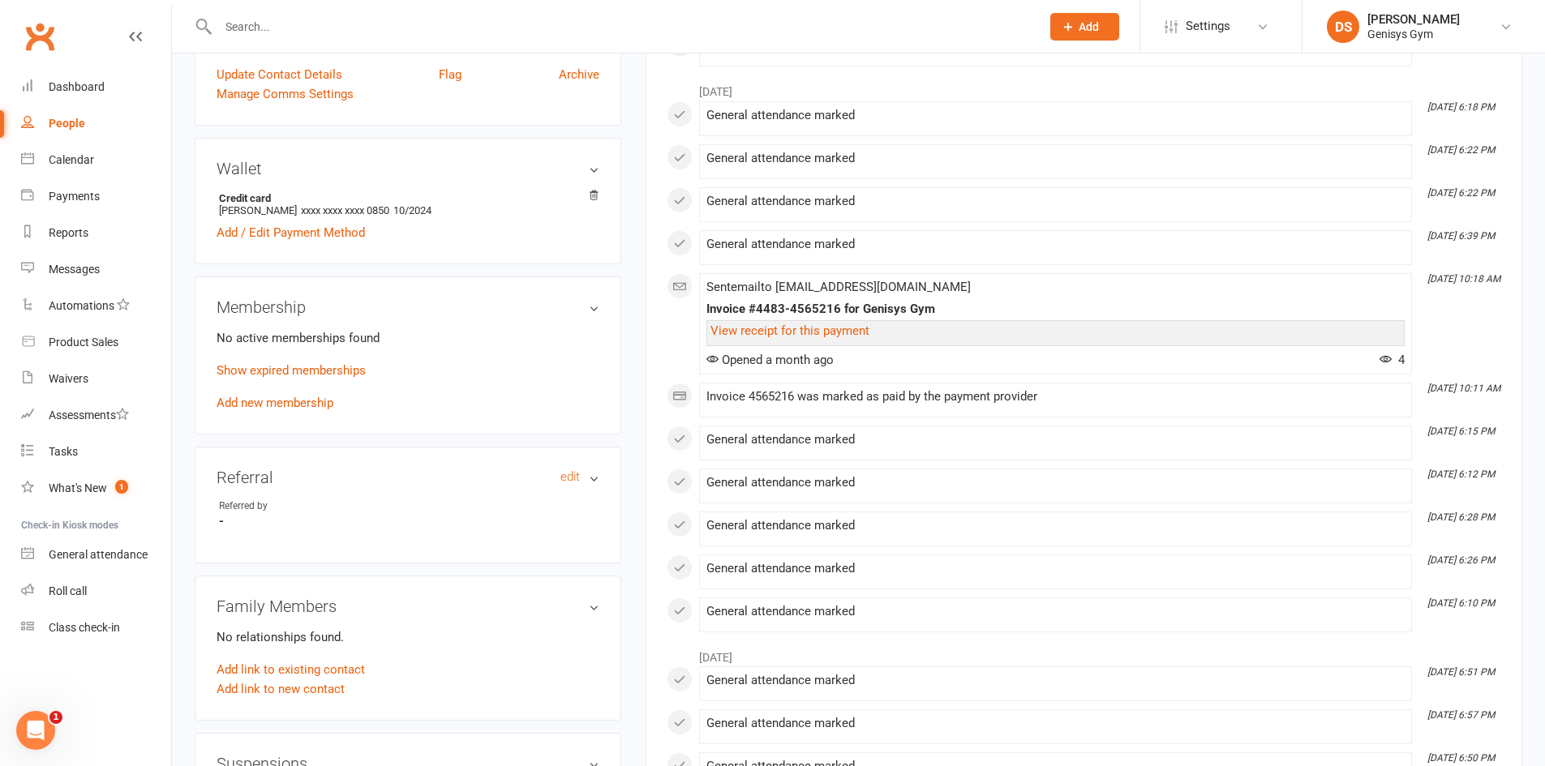
scroll to position [405, 0]
click at [301, 371] on link "Show expired memberships" at bounding box center [290, 369] width 149 height 15
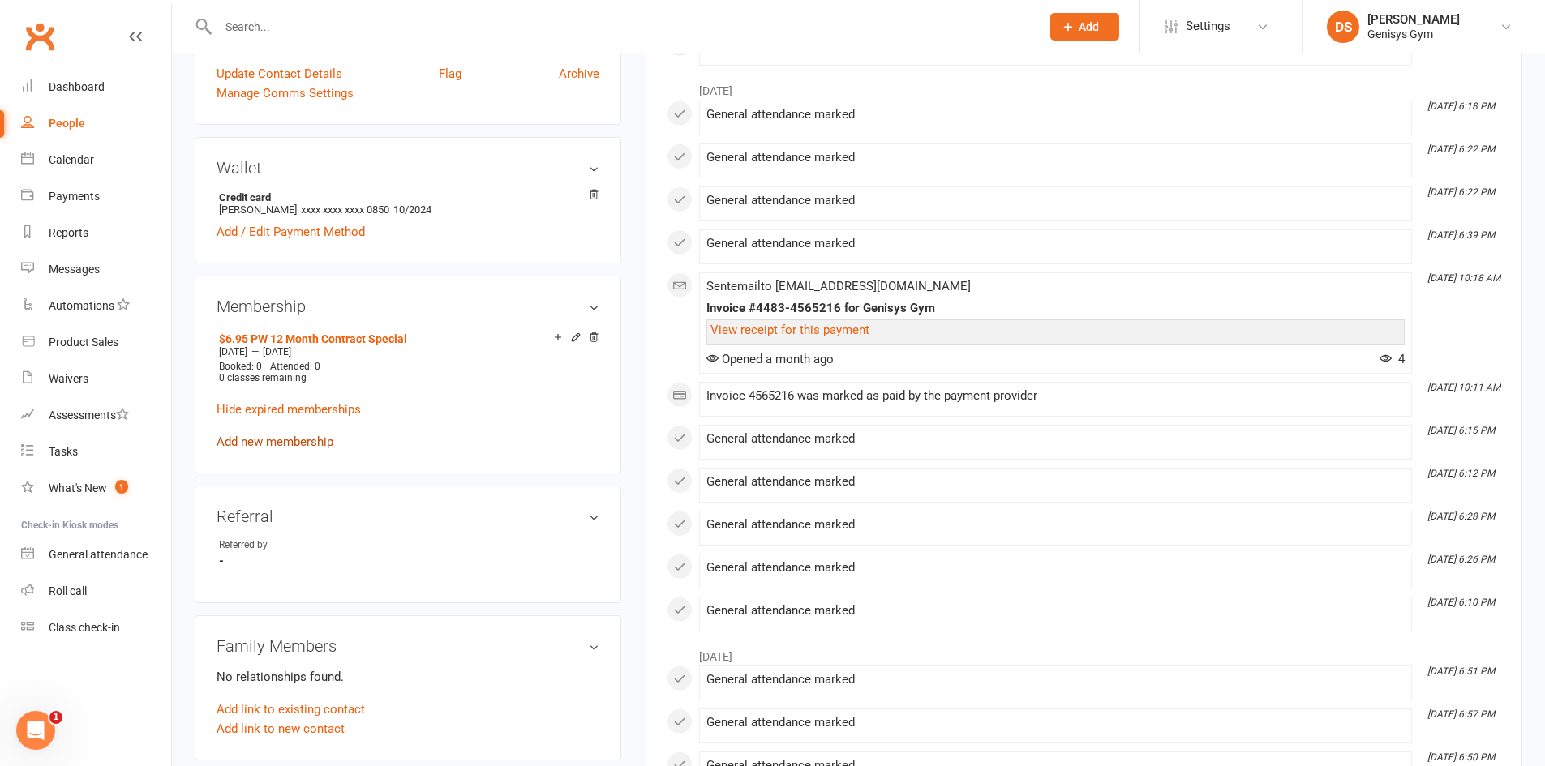
click at [282, 439] on link "Add new membership" at bounding box center [274, 442] width 117 height 15
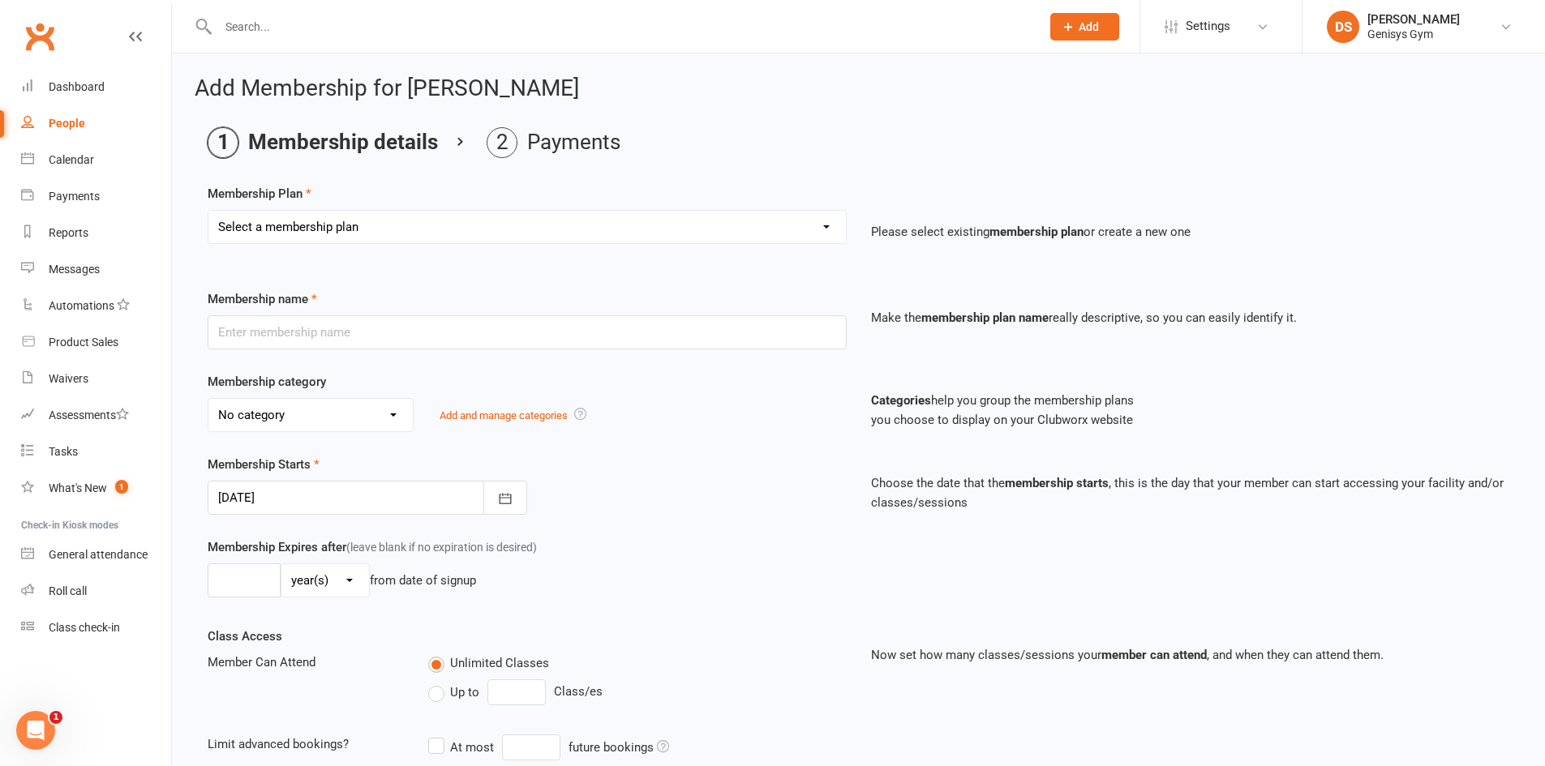
click at [320, 229] on select "Select a membership plan Create new Membership Plan 12 Month Membership Christm…" at bounding box center [526, 227] width 637 height 32
select select "36"
click at [208, 211] on select "Select a membership plan Create new Membership Plan 12 Month Membership Christm…" at bounding box center [526, 227] width 637 height 32
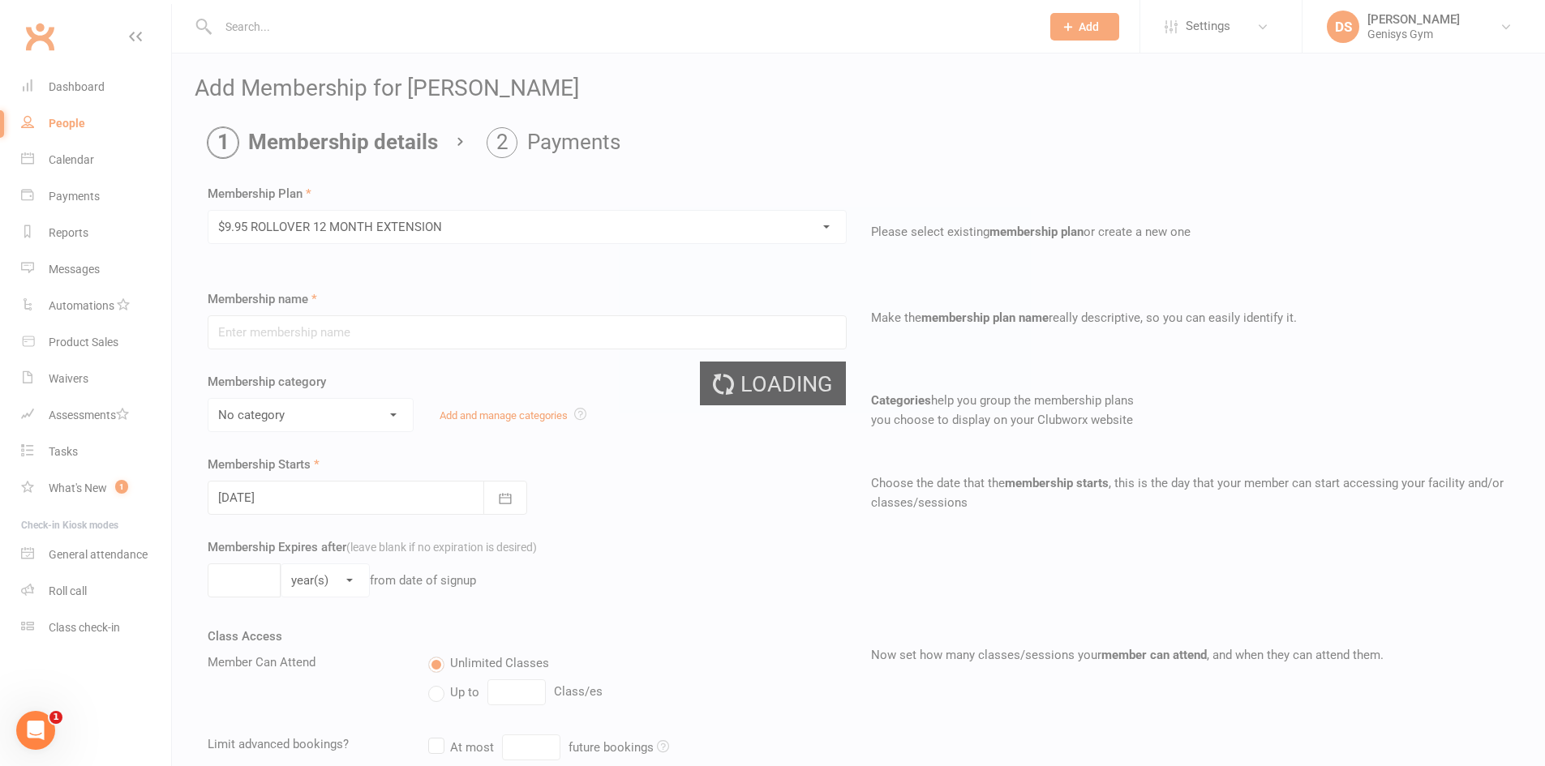
type input "$9.95 ROLLOVER 12 MONTH EXTENSION"
select select "1"
type input "1"
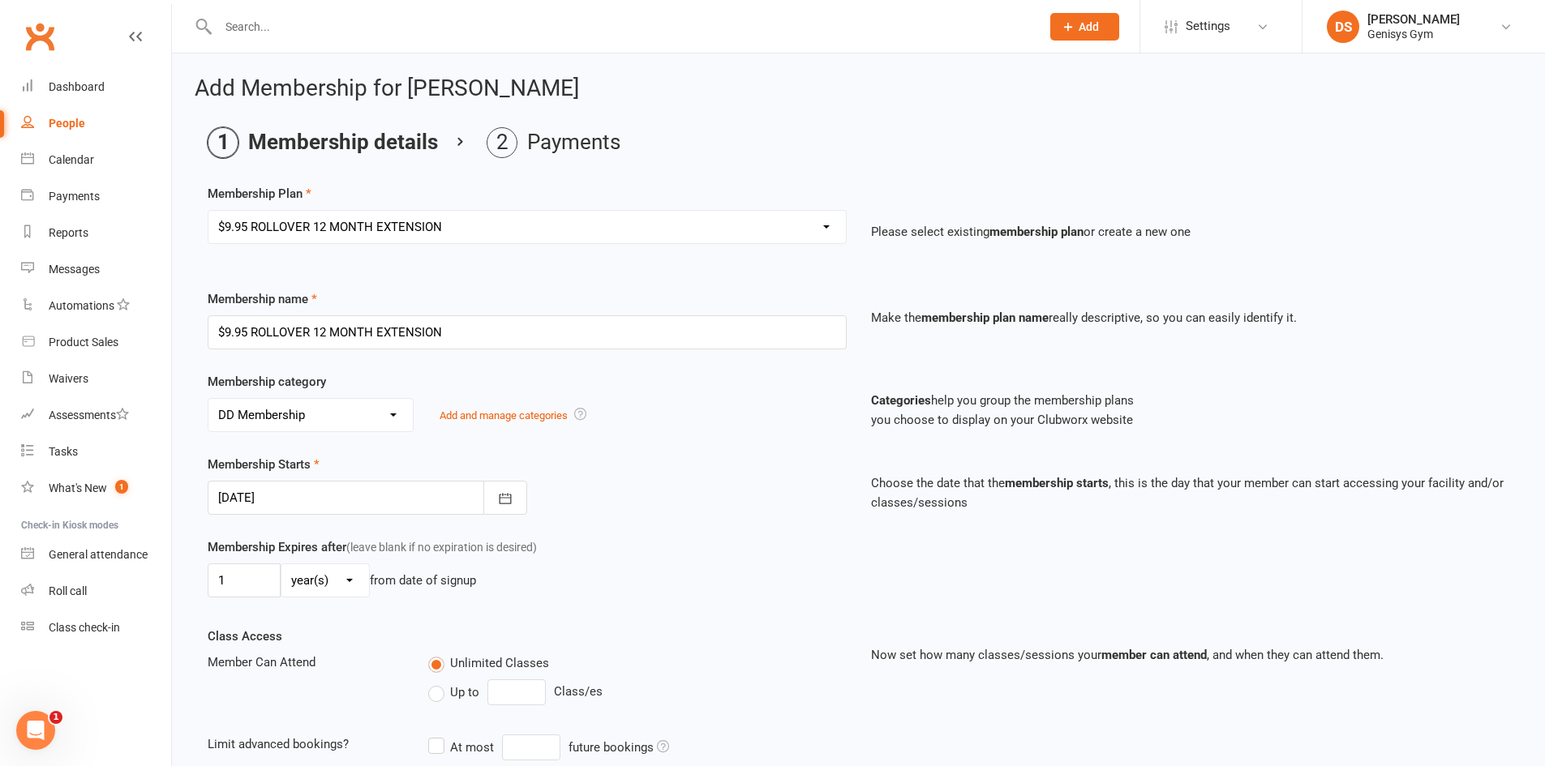
scroll to position [328, 0]
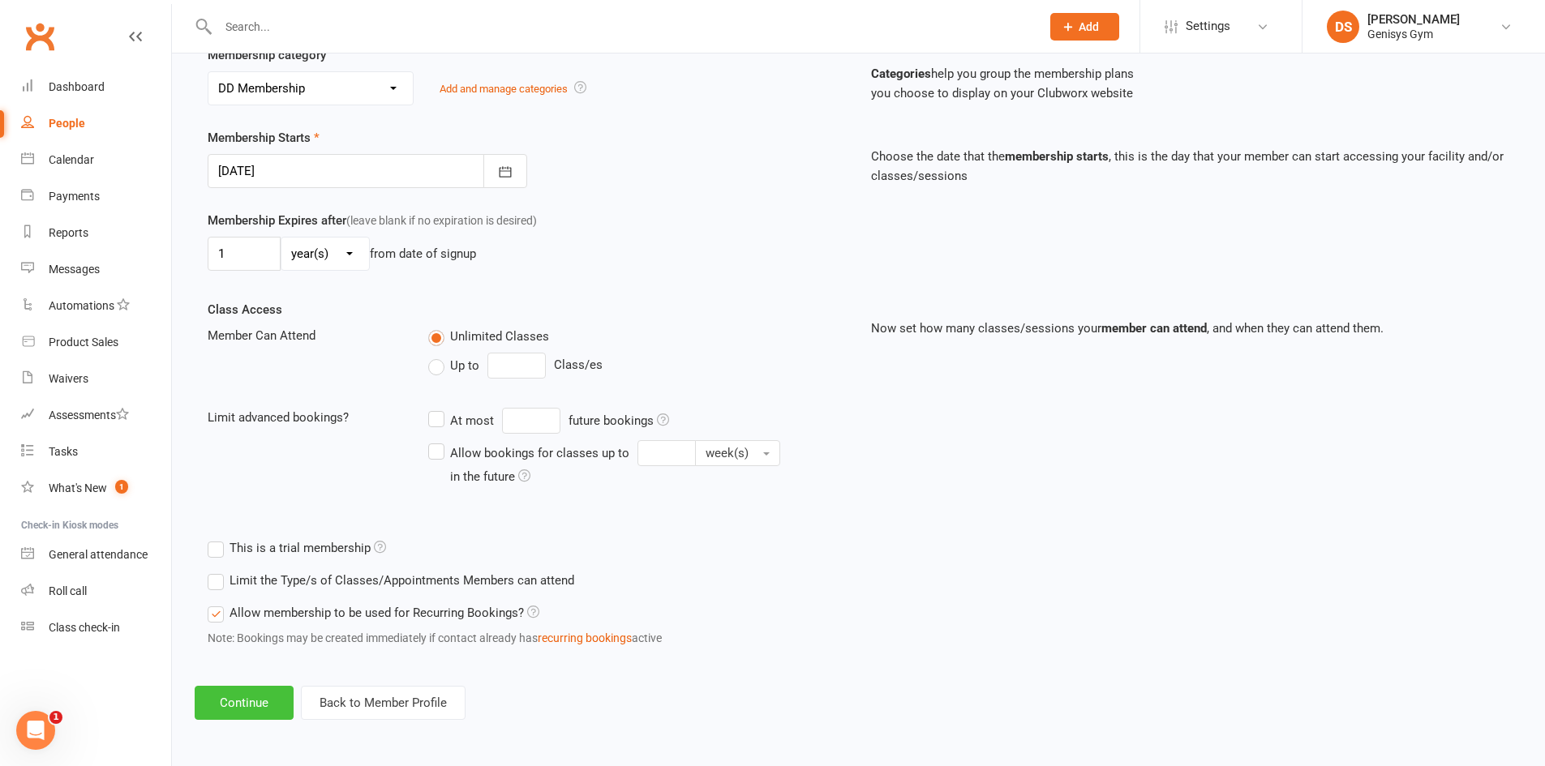
click at [267, 693] on button "Continue" at bounding box center [244, 703] width 99 height 34
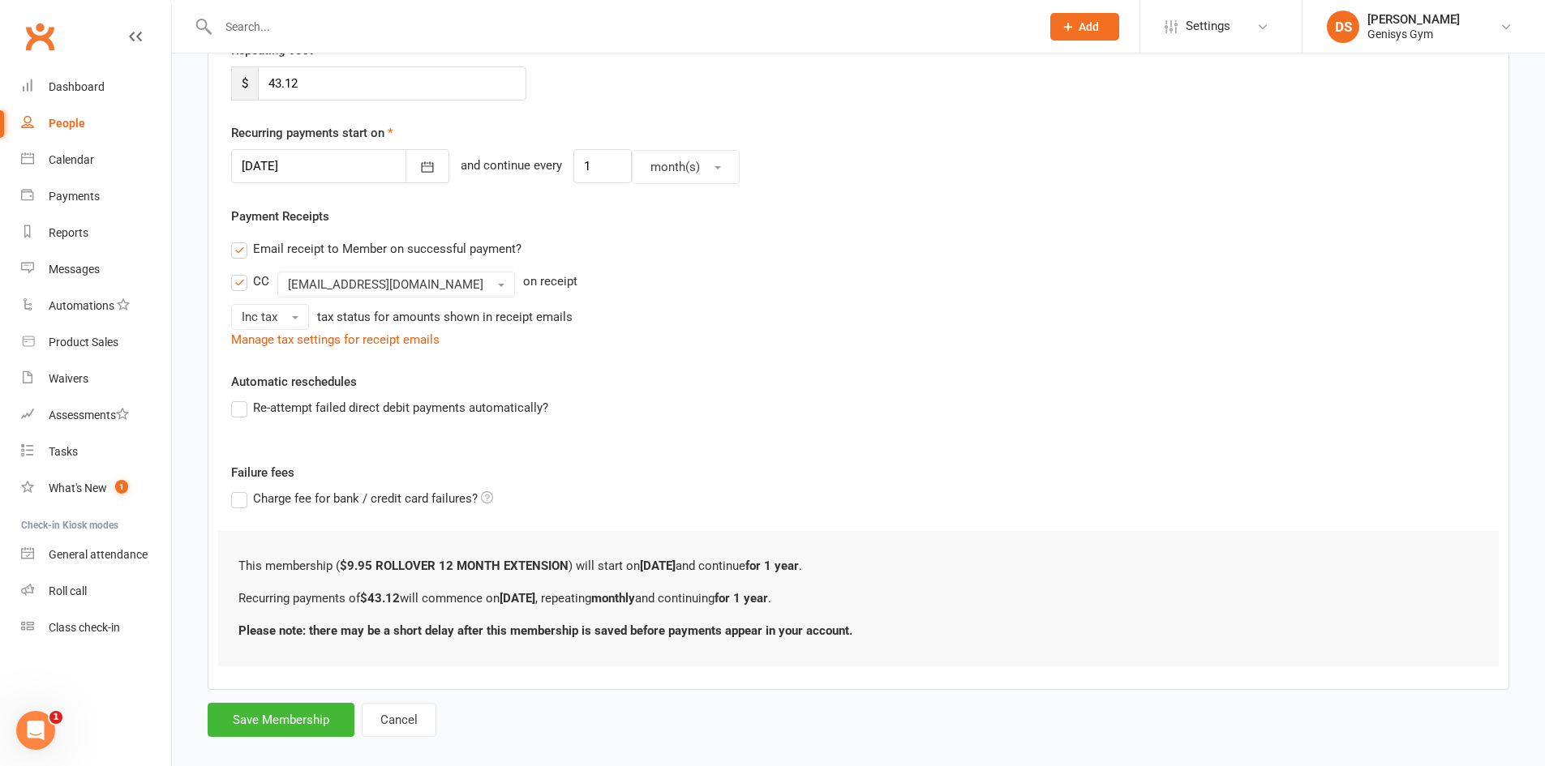
scroll to position [0, 0]
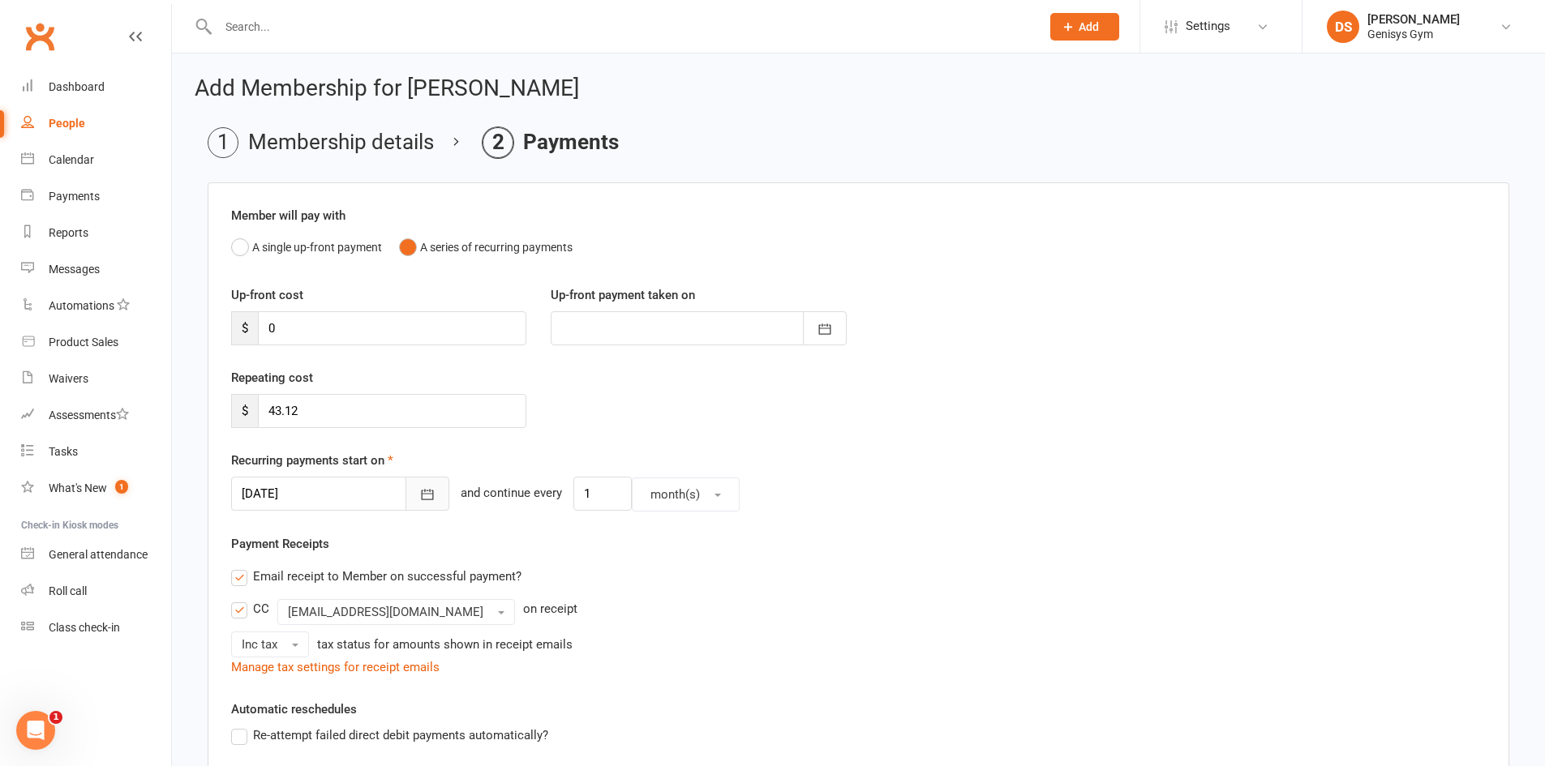
click at [405, 500] on button "button" at bounding box center [427, 494] width 44 height 34
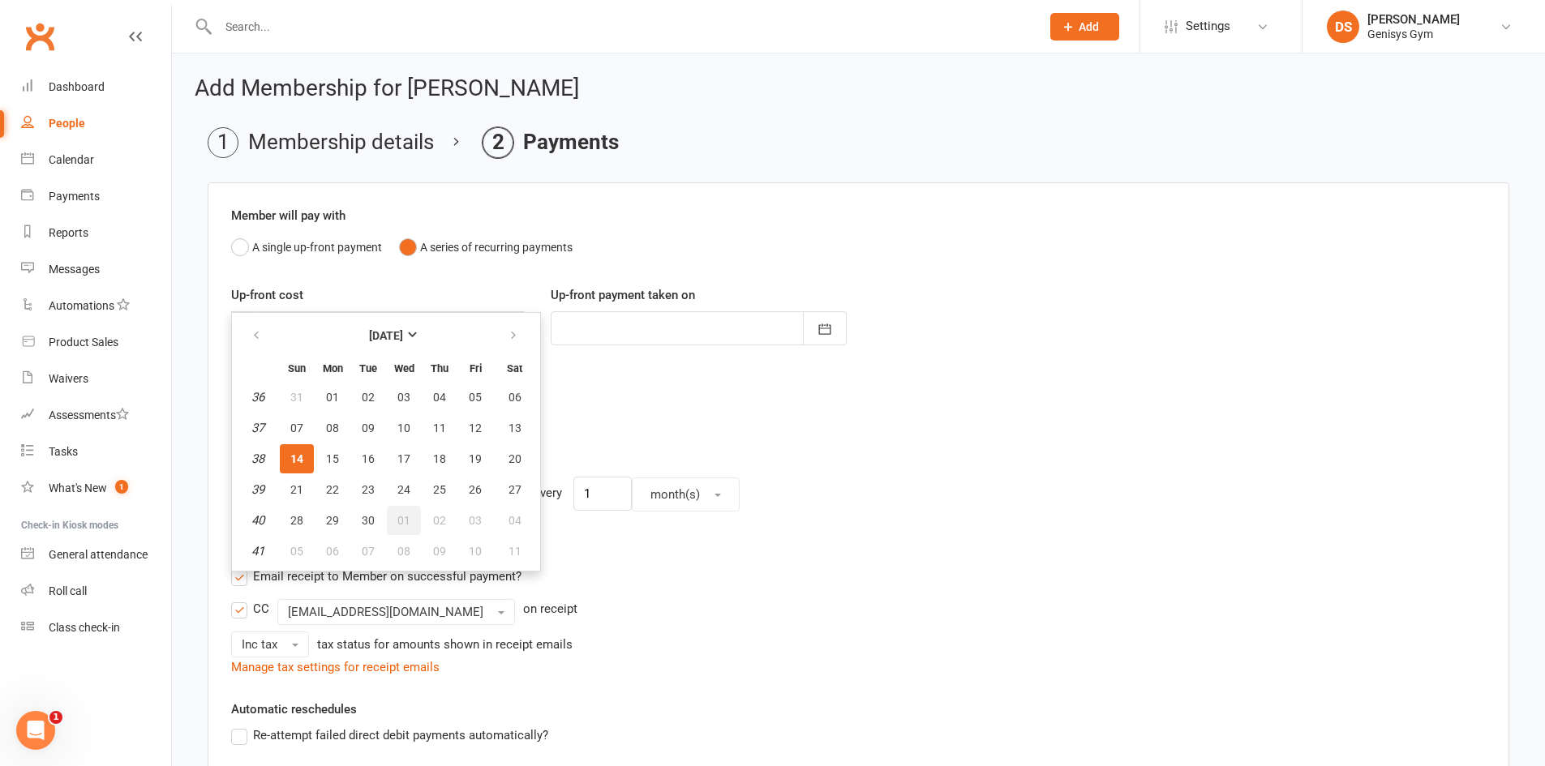
click at [399, 520] on span "01" at bounding box center [403, 520] width 13 height 13
type input "01 Oct 2025"
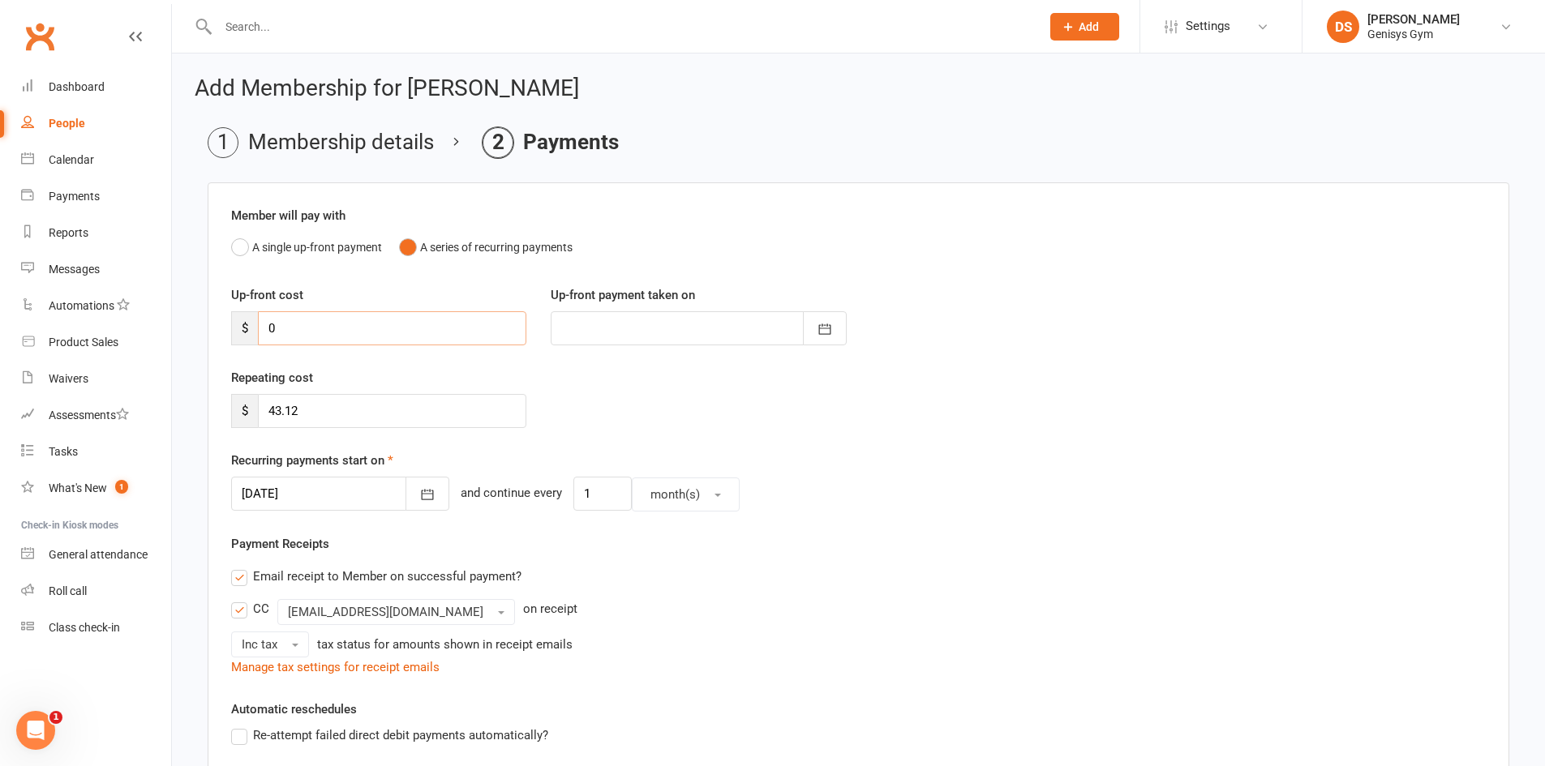
click at [323, 340] on input "0" at bounding box center [392, 328] width 268 height 34
type input "2"
type input "14 Sep 2025"
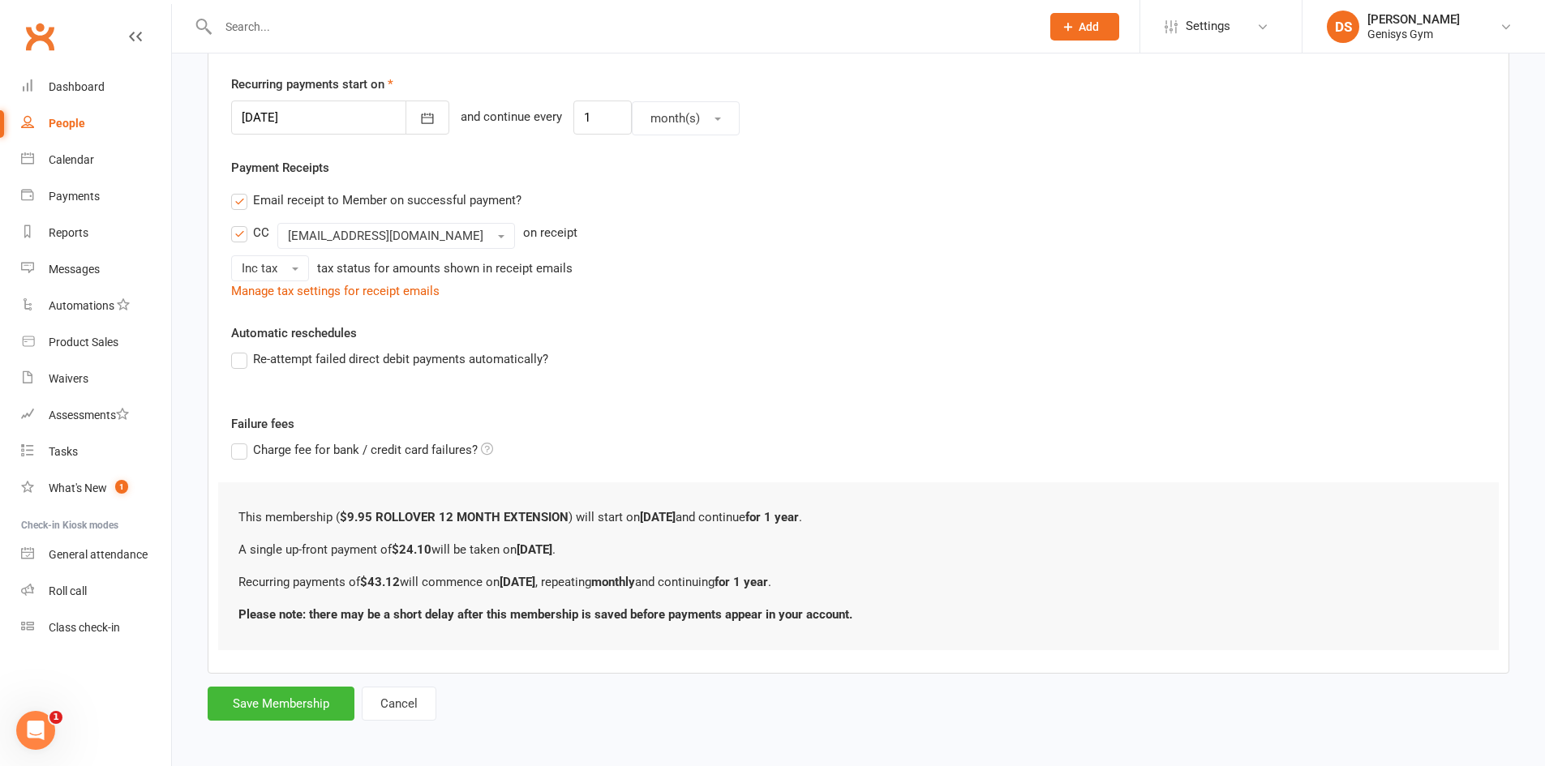
scroll to position [380, 0]
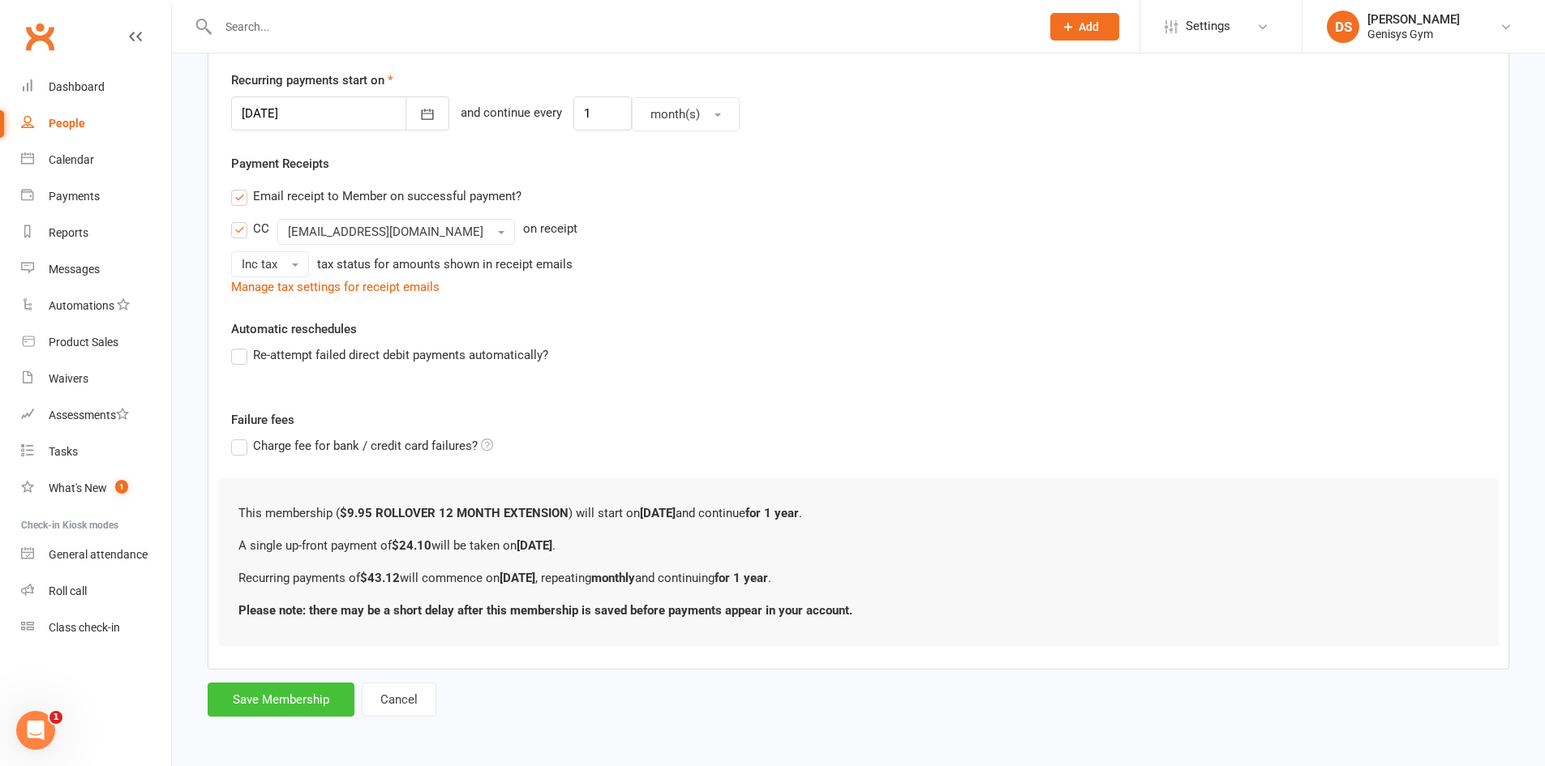
type input "24.10"
click at [282, 683] on button "Save Membership" at bounding box center [281, 700] width 147 height 34
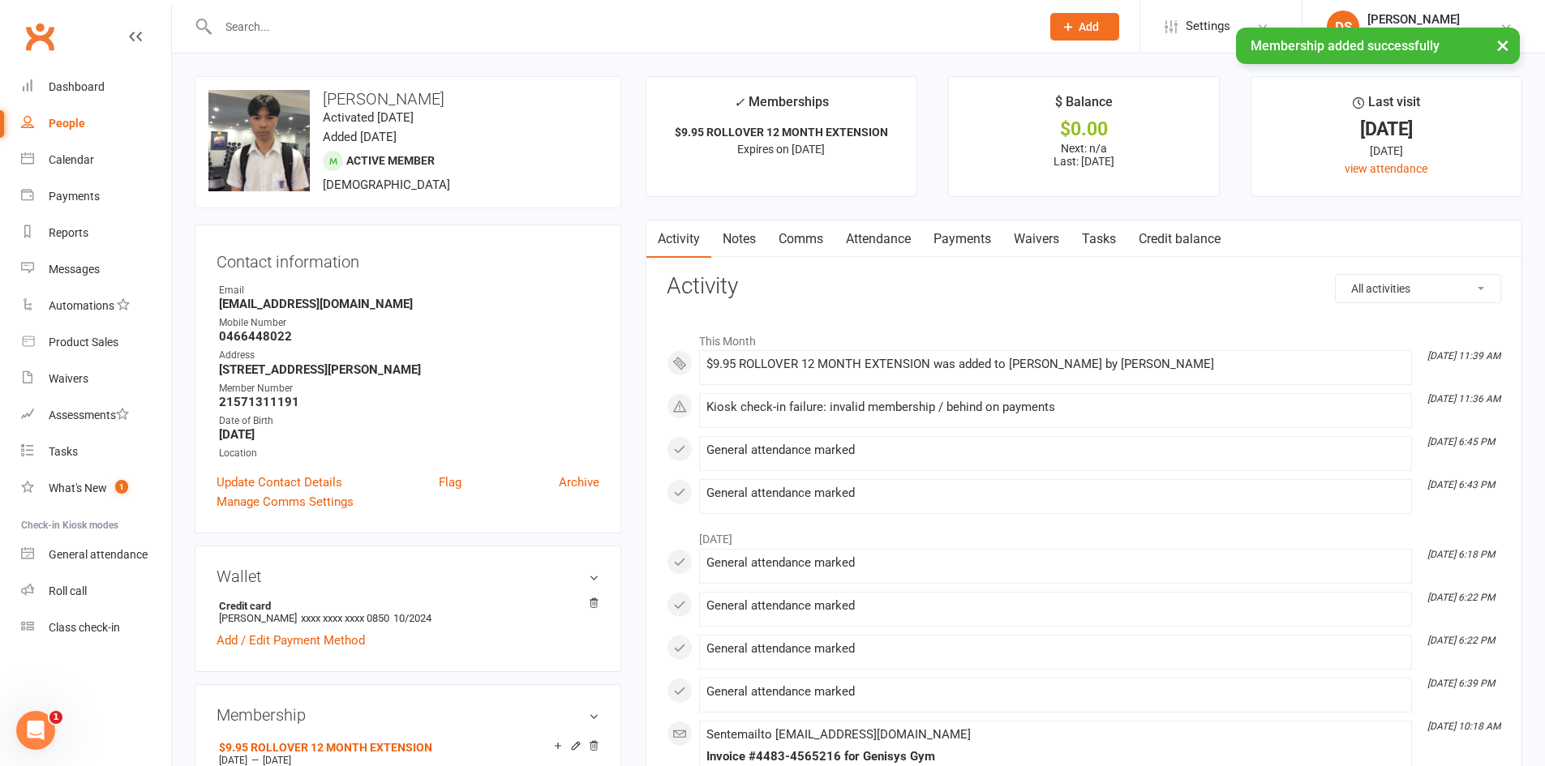
click at [966, 236] on link "Payments" at bounding box center [962, 239] width 80 height 37
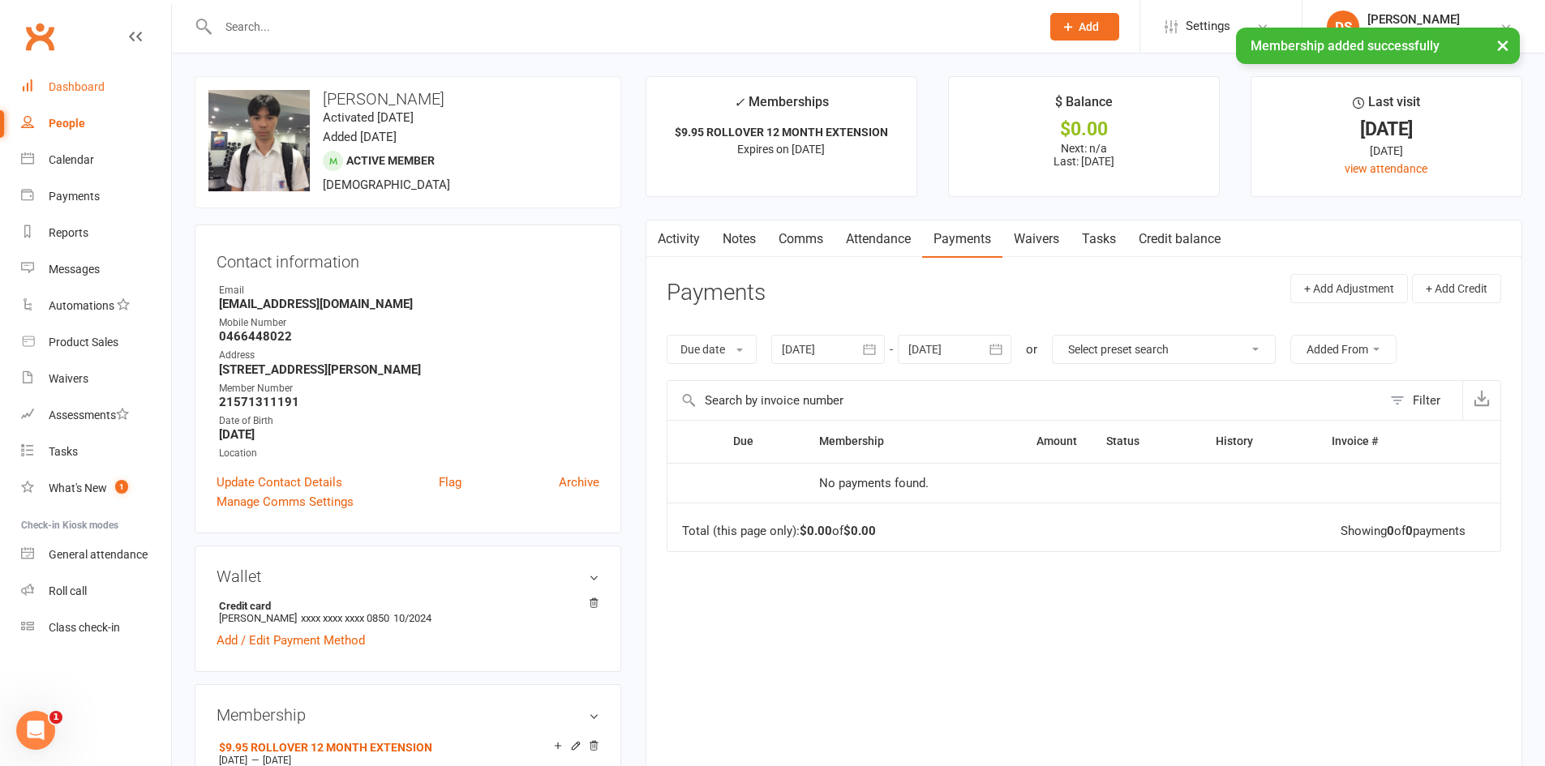
click at [74, 96] on link "Dashboard" at bounding box center [96, 87] width 150 height 36
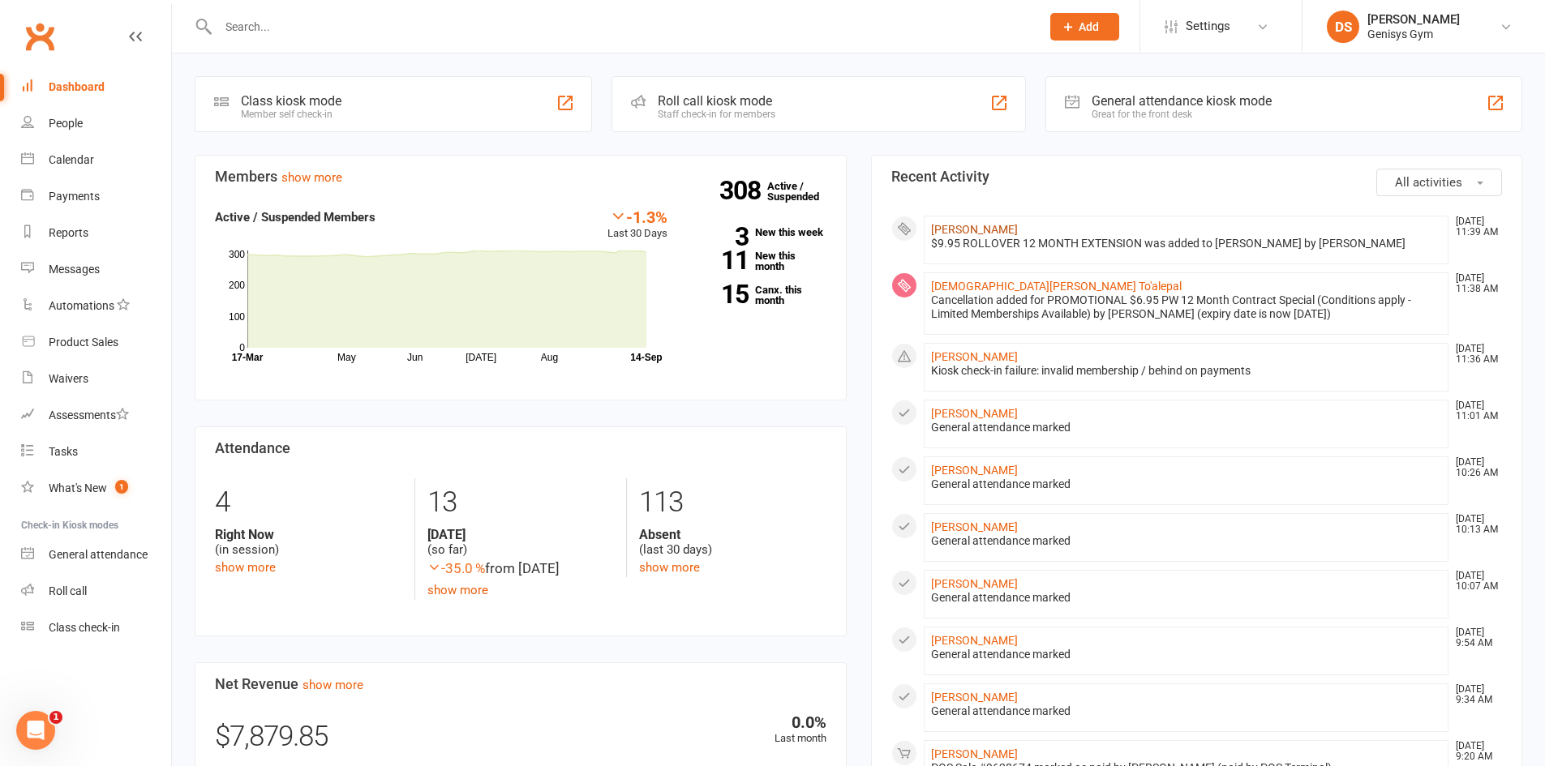
click at [953, 234] on link "Kenta Oyagi" at bounding box center [974, 229] width 87 height 13
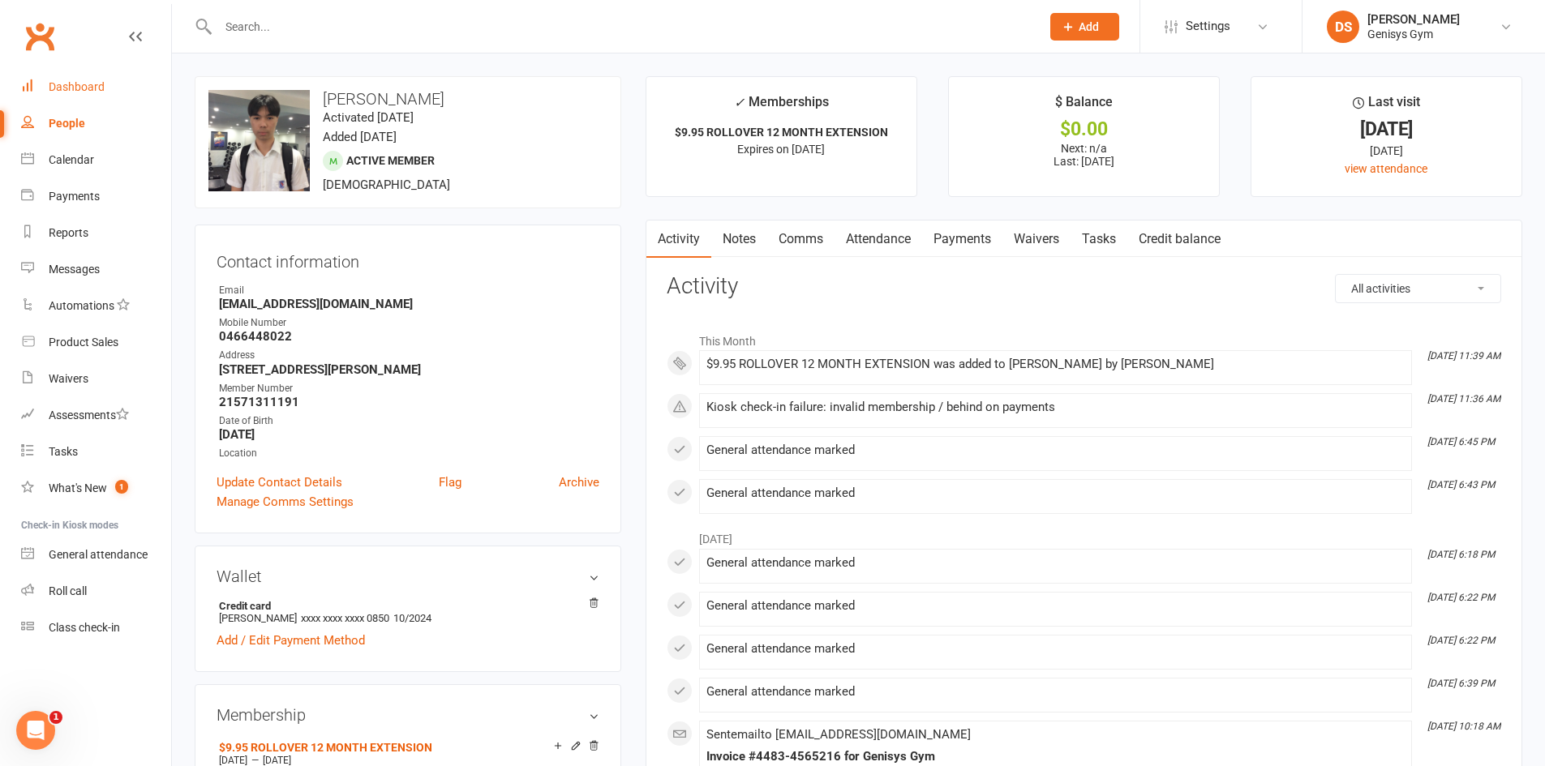
click at [96, 88] on div "Dashboard" at bounding box center [77, 86] width 56 height 13
